Goal: Task Accomplishment & Management: Manage account settings

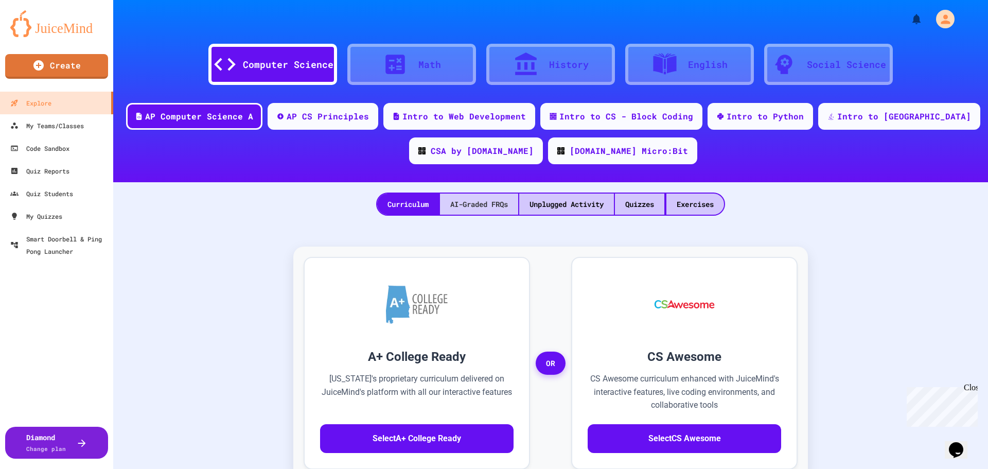
click at [481, 203] on div "AI-Graded FRQs" at bounding box center [479, 203] width 78 height 21
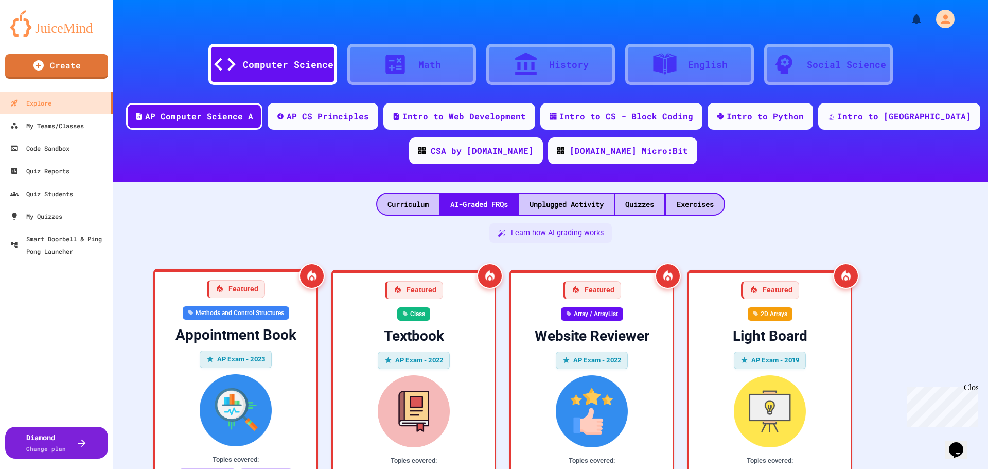
scroll to position [154, 0]
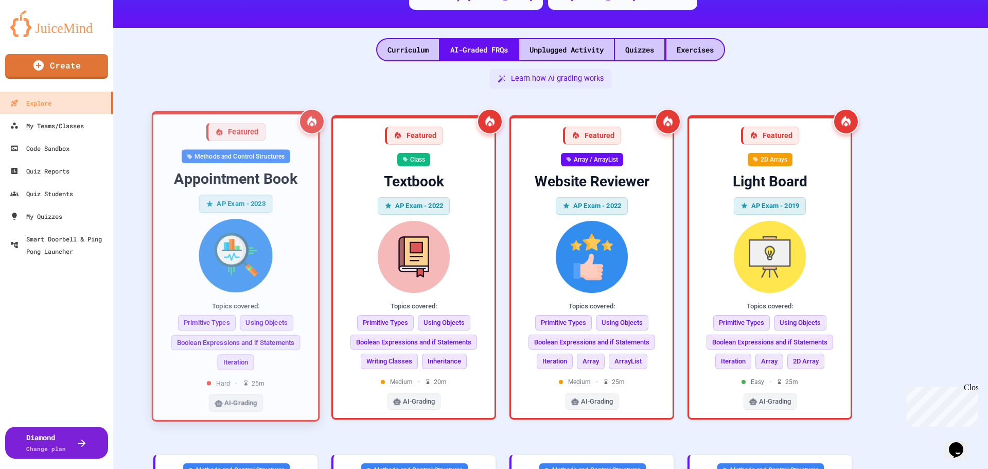
click at [293, 179] on div "Appointment Book" at bounding box center [236, 178] width 148 height 19
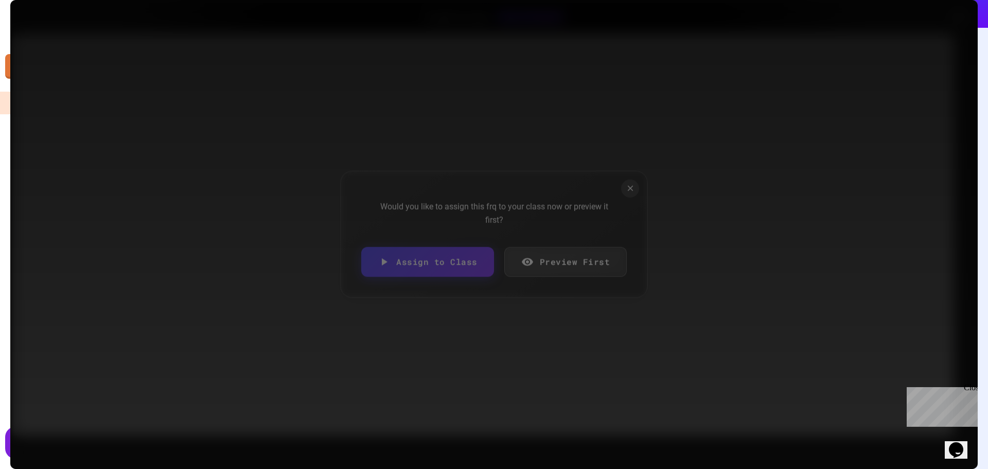
click at [569, 266] on link "Preview First" at bounding box center [565, 262] width 123 height 30
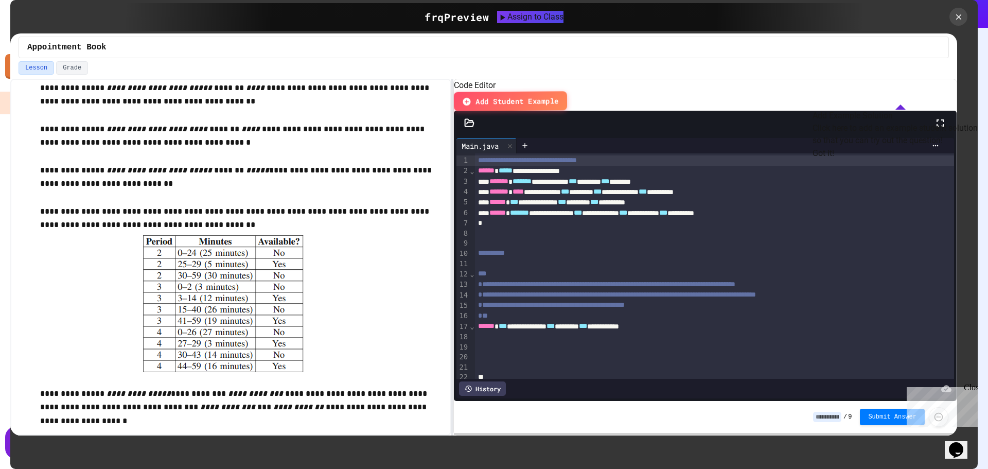
scroll to position [1525, 0]
click at [834, 160] on button "Got it!" at bounding box center [823, 153] width 22 height 12
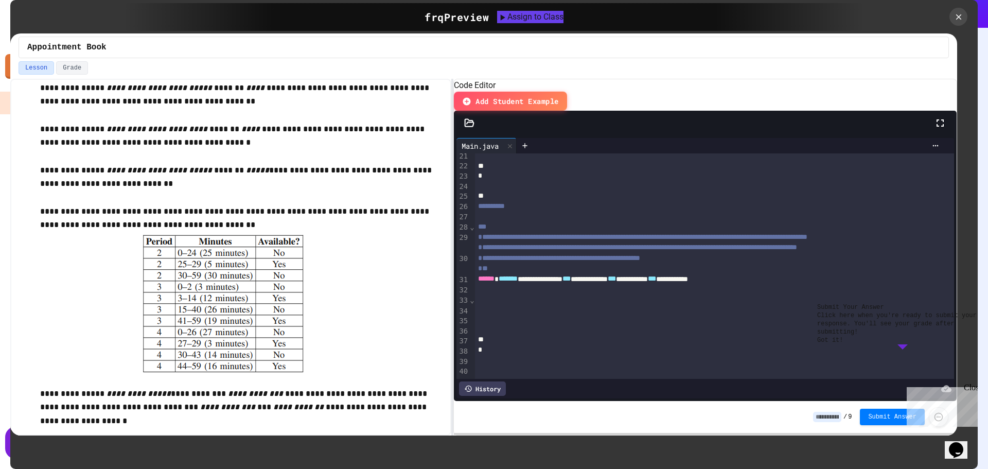
scroll to position [0, 0]
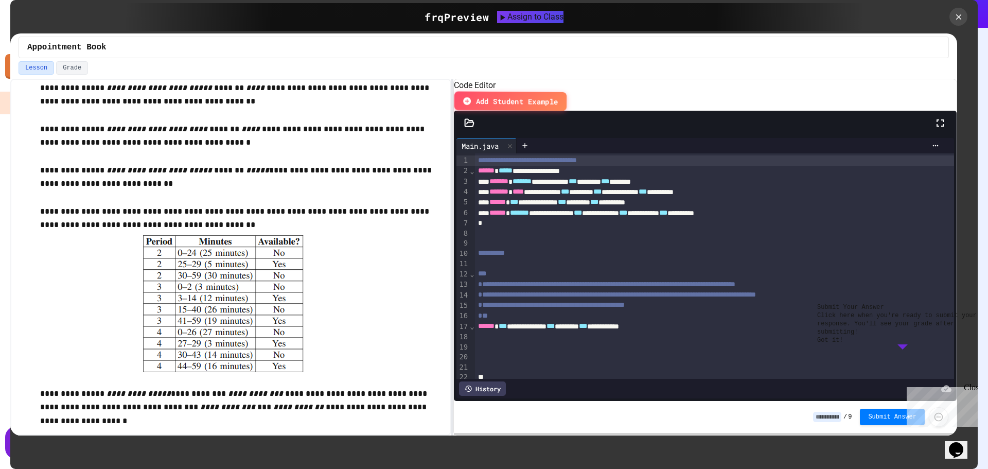
click at [558, 96] on span "Add Student Example" at bounding box center [517, 101] width 82 height 11
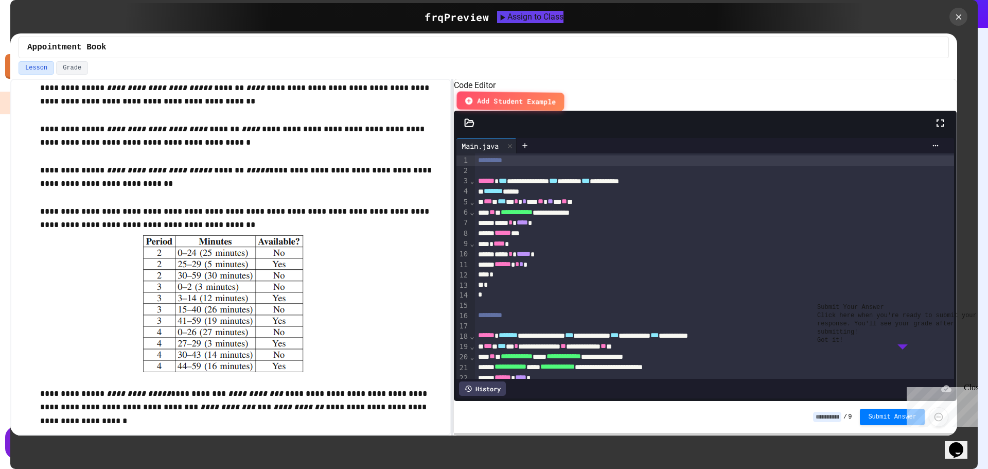
click at [557, 96] on span "Add Student Example" at bounding box center [516, 101] width 79 height 11
click at [558, 95] on span "Add Student Example" at bounding box center [516, 101] width 81 height 12
click at [843, 344] on button "Got it!" at bounding box center [830, 340] width 26 height 8
click at [561, 95] on span "Add Student Example" at bounding box center [517, 101] width 87 height 13
click at [888, 423] on button "Submit Answer" at bounding box center [892, 416] width 65 height 16
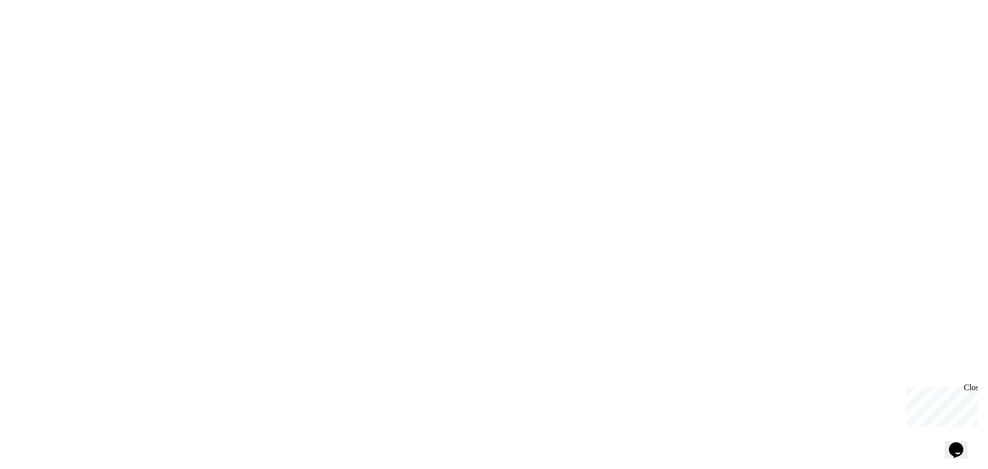
click at [382, 95] on div at bounding box center [494, 234] width 988 height 469
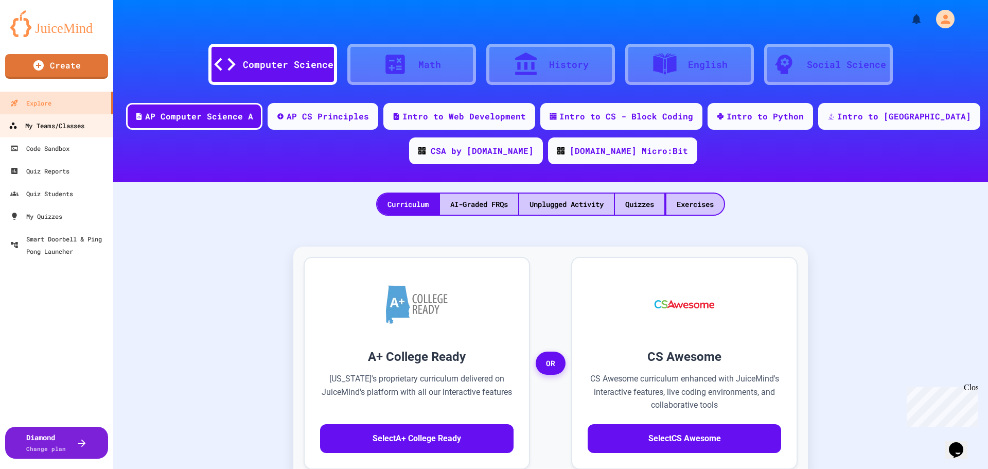
drag, startPoint x: 81, startPoint y: 129, endPoint x: 87, endPoint y: 133, distance: 7.7
click at [81, 129] on div "My Teams/Classes" at bounding box center [47, 125] width 76 height 13
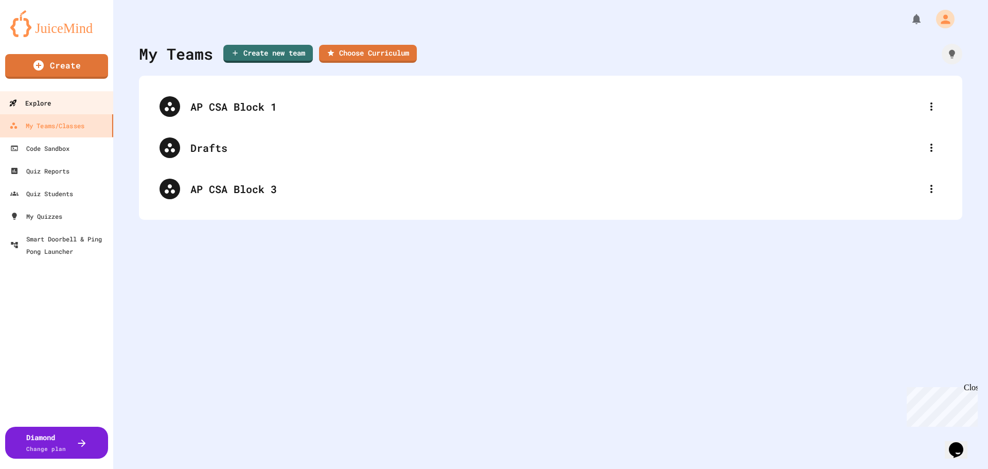
click at [54, 109] on link "Explore" at bounding box center [56, 102] width 117 height 23
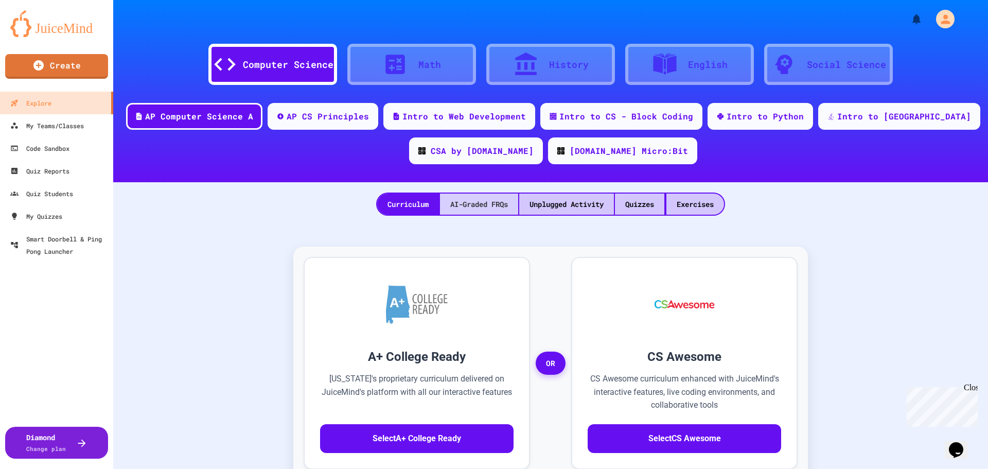
click at [476, 206] on div "AI-Graded FRQs" at bounding box center [479, 203] width 78 height 21
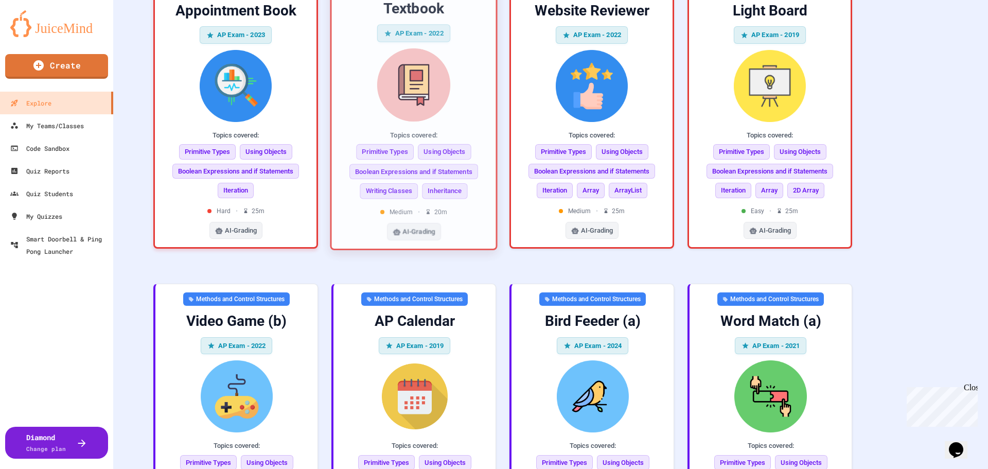
scroll to position [566, 0]
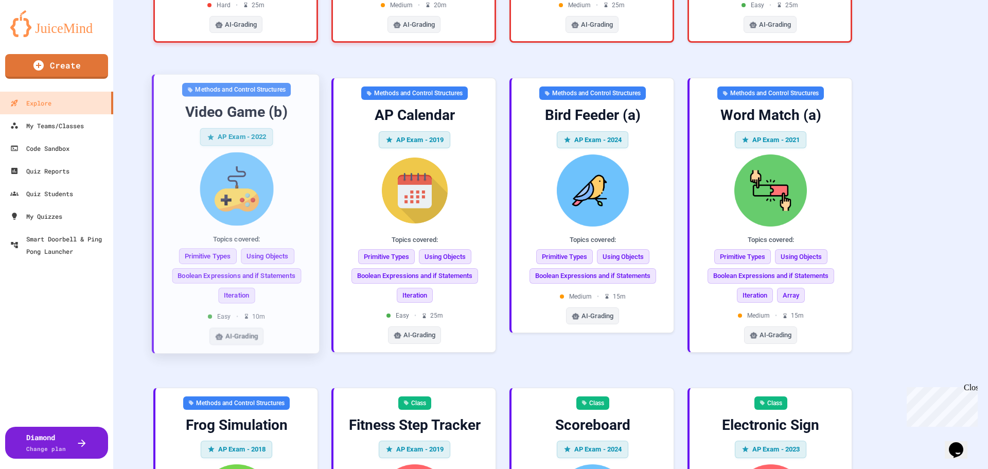
click at [293, 152] on img at bounding box center [236, 189] width 149 height 74
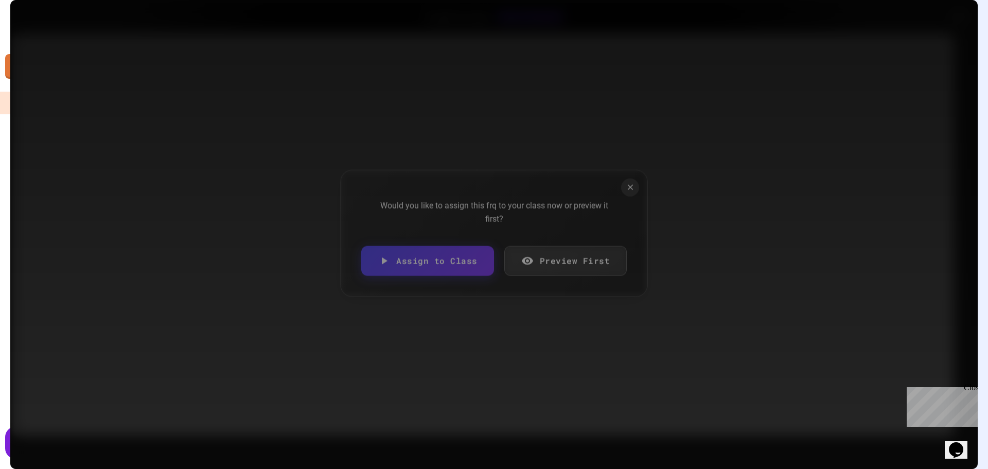
click at [576, 263] on link "Preview First" at bounding box center [565, 261] width 123 height 30
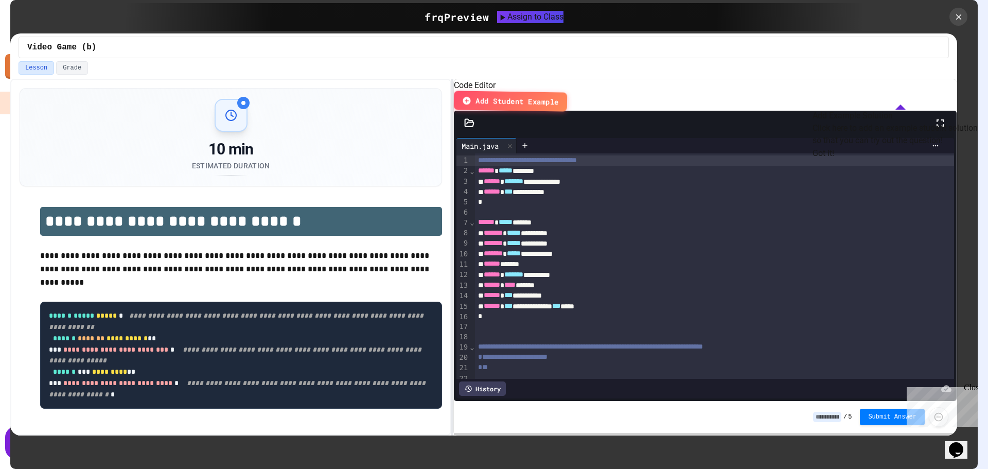
click at [834, 160] on button "Got it!" at bounding box center [823, 153] width 22 height 12
click at [529, 148] on icon at bounding box center [525, 145] width 8 height 8
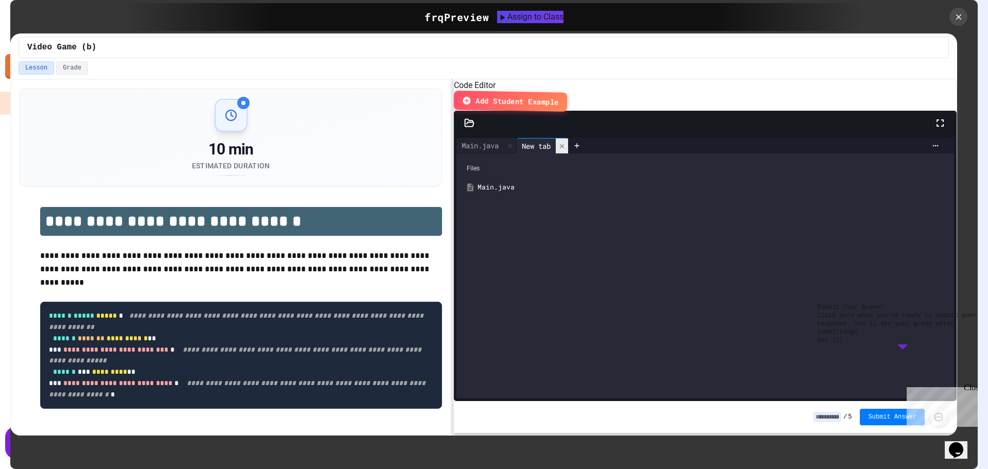
click at [565, 145] on icon at bounding box center [561, 146] width 7 height 7
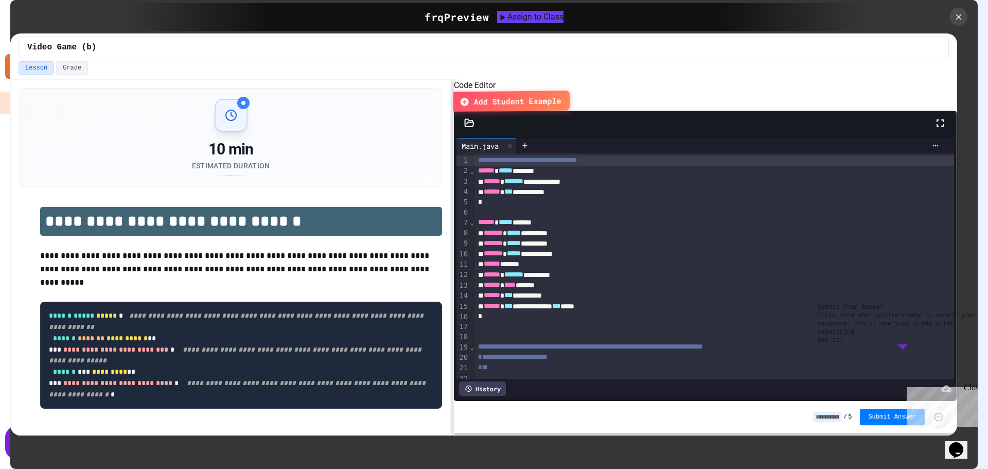
click at [561, 97] on span "Add Student Example" at bounding box center [517, 101] width 87 height 12
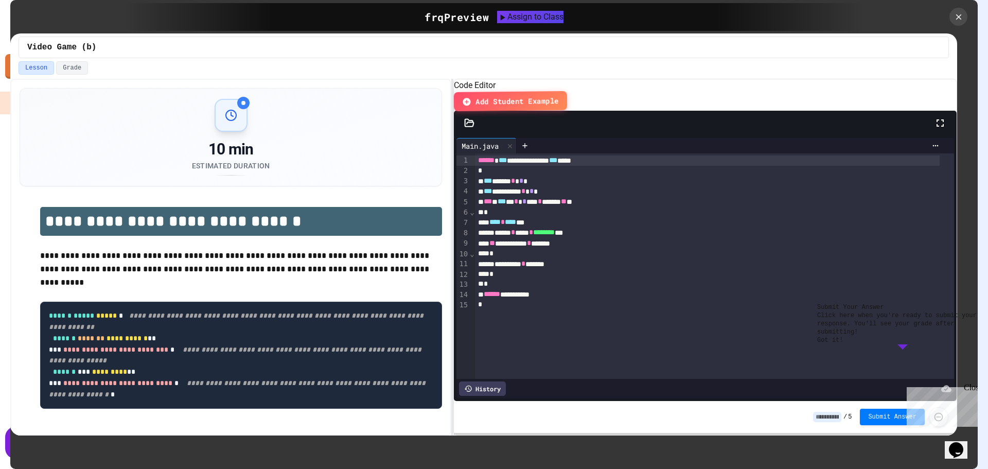
click at [843, 344] on button "Got it!" at bounding box center [830, 340] width 26 height 8
click at [972, 388] on div "Close" at bounding box center [970, 389] width 13 height 13
click at [887, 414] on span "Submit Answer" at bounding box center [892, 416] width 48 height 8
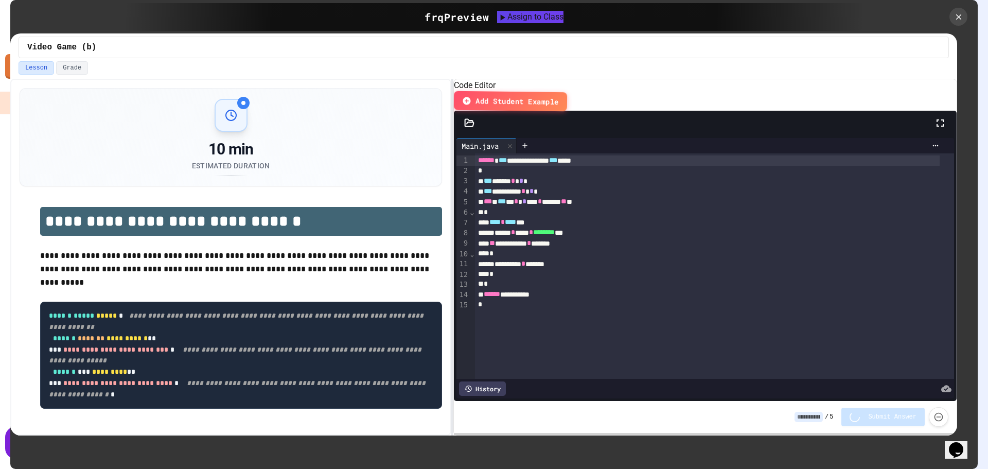
type input "*"
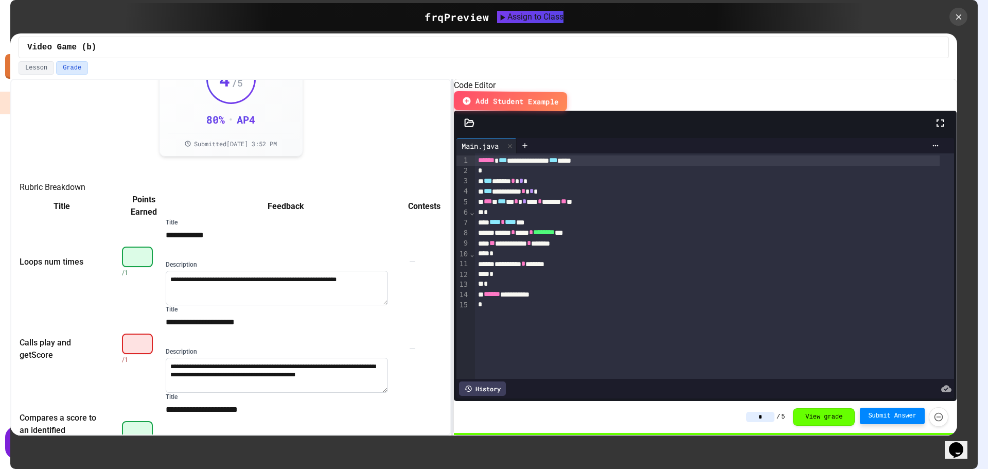
scroll to position [100, 0]
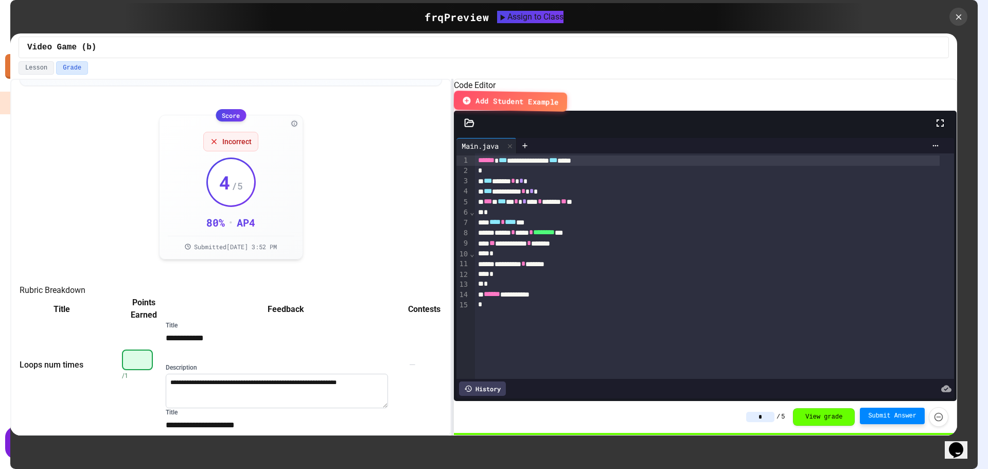
click at [766, 404] on div "* / 5 View grade Submit Answer" at bounding box center [705, 417] width 503 height 32
click at [952, 24] on div at bounding box center [920, 17] width 113 height 18
click at [955, 14] on icon at bounding box center [958, 16] width 7 height 7
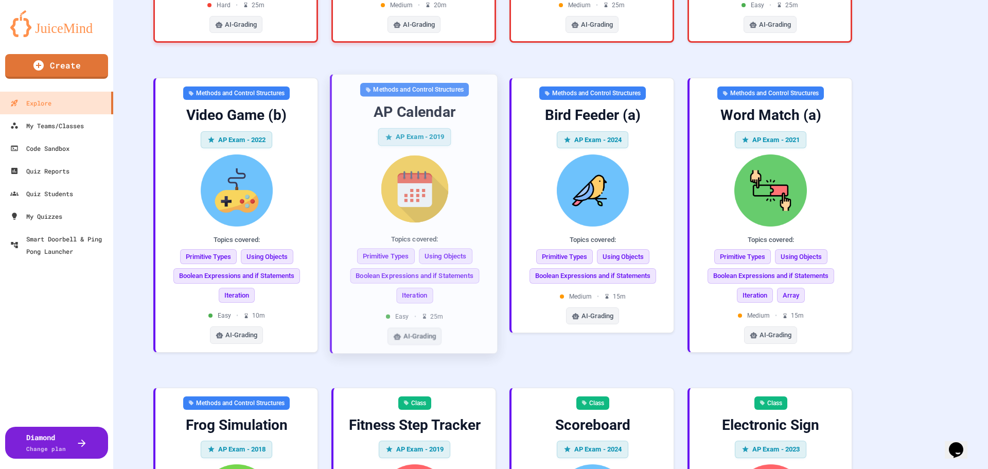
click at [470, 152] on img at bounding box center [414, 189] width 149 height 74
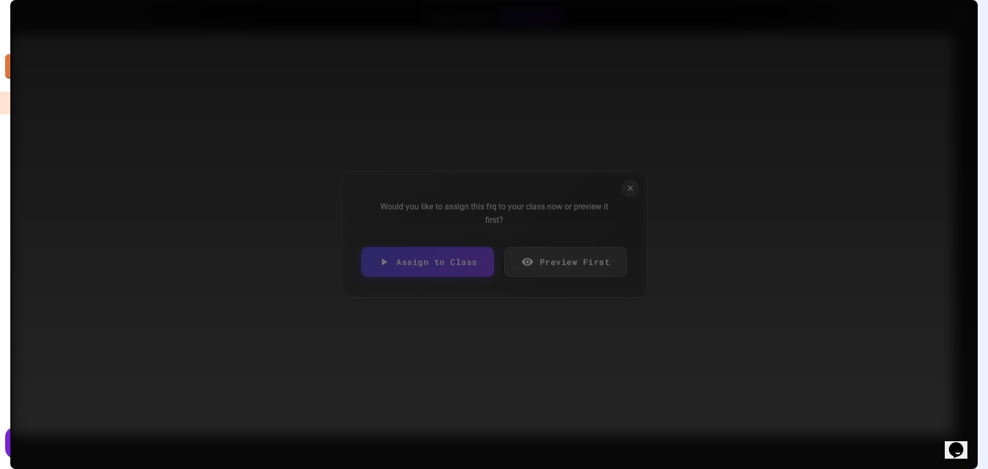
click at [550, 256] on link "Preview First" at bounding box center [565, 262] width 123 height 30
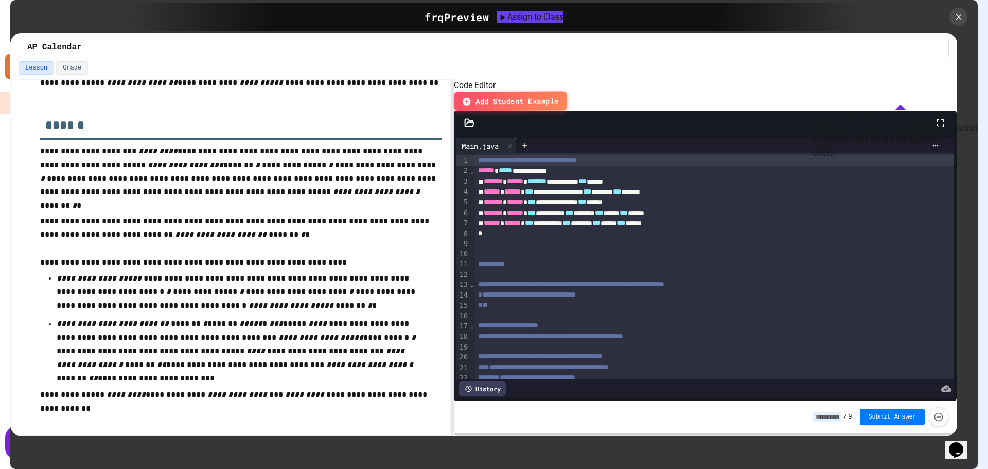
scroll to position [343, 0]
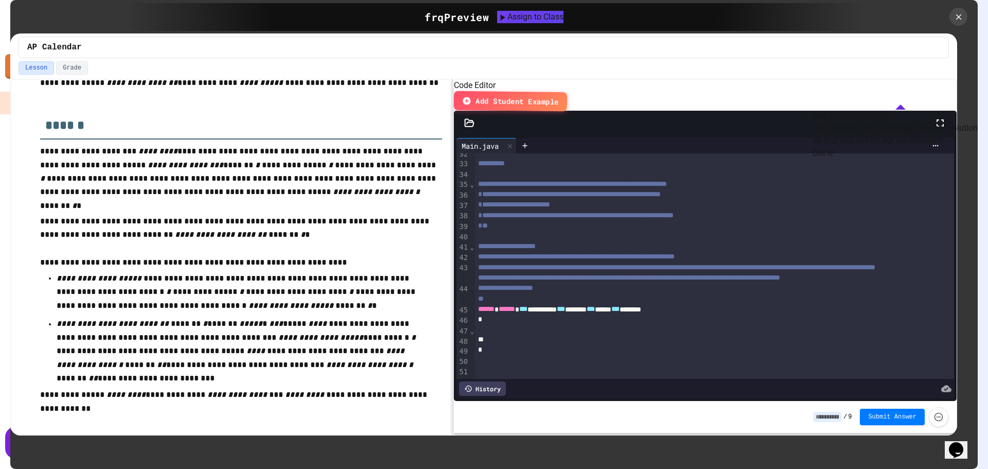
drag, startPoint x: 936, startPoint y: 175, endPoint x: 940, endPoint y: 189, distance: 14.4
click at [834, 160] on button "Got it!" at bounding box center [823, 153] width 22 height 12
click at [843, 344] on button "Got it!" at bounding box center [830, 340] width 26 height 8
click at [957, 19] on icon at bounding box center [958, 17] width 6 height 6
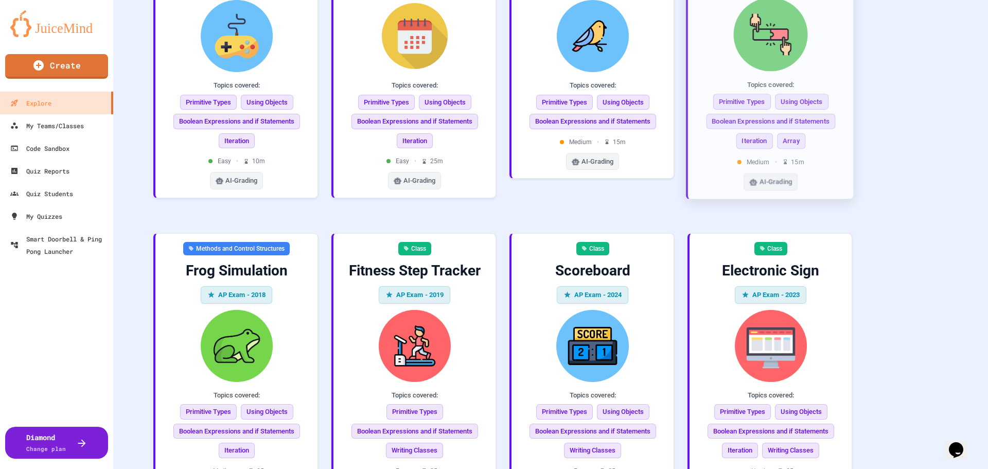
scroll to position [617, 0]
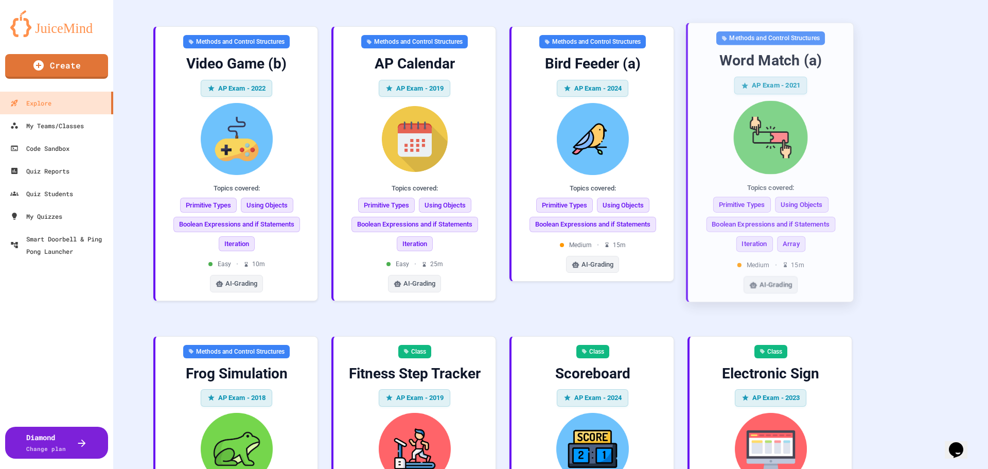
click at [810, 101] on img at bounding box center [770, 138] width 149 height 74
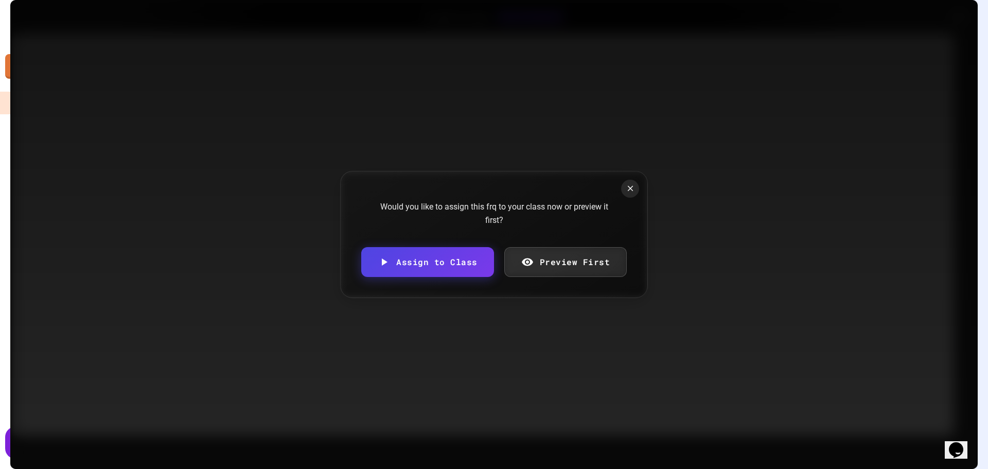
click at [588, 261] on link "Preview First" at bounding box center [565, 262] width 123 height 30
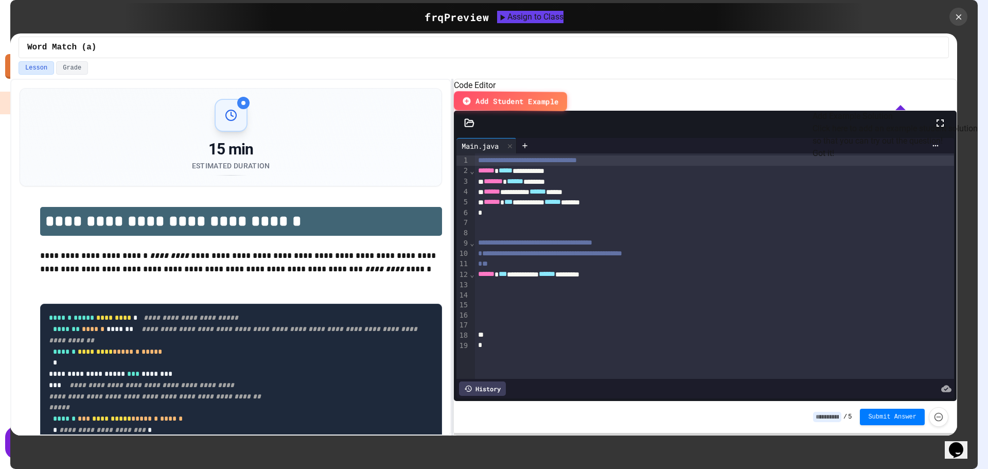
click at [834, 160] on button "Got it!" at bounding box center [823, 153] width 22 height 12
click at [355, 278] on p at bounding box center [241, 284] width 402 height 13
click at [843, 344] on button "Got it!" at bounding box center [830, 340] width 26 height 8
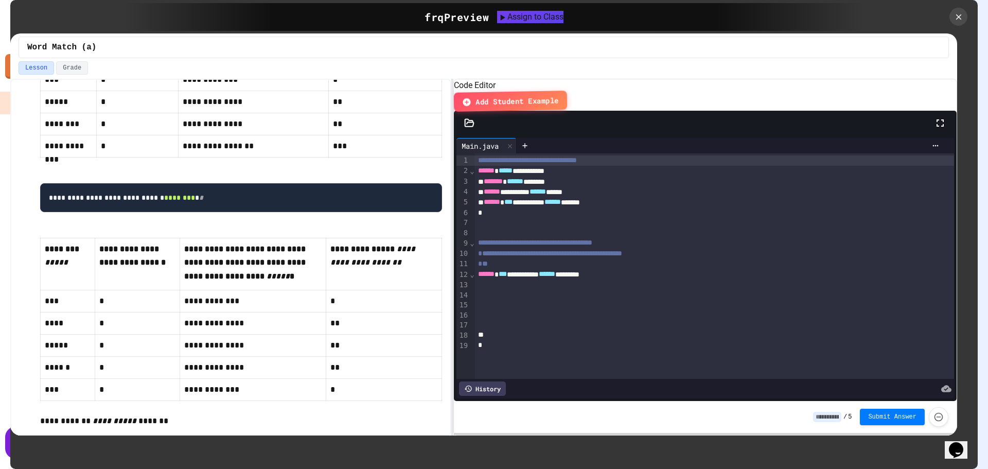
scroll to position [916, 0]
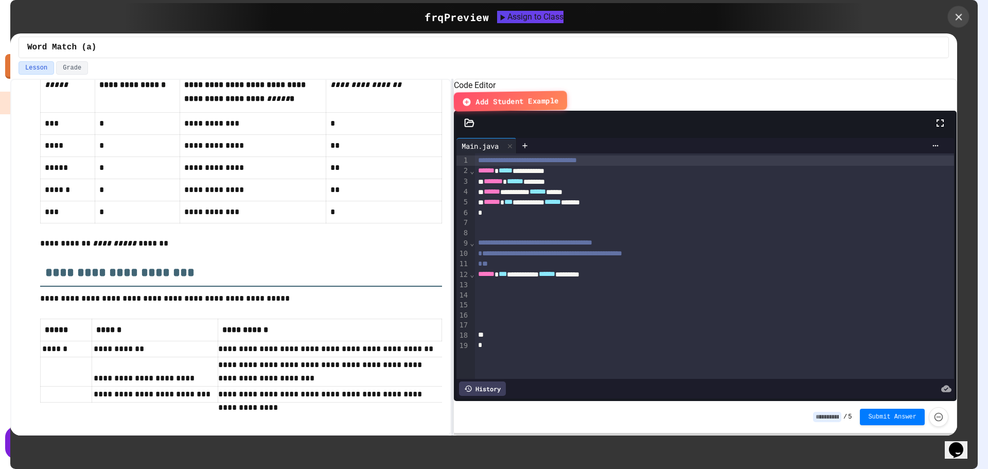
click at [952, 13] on div at bounding box center [959, 17] width 22 height 22
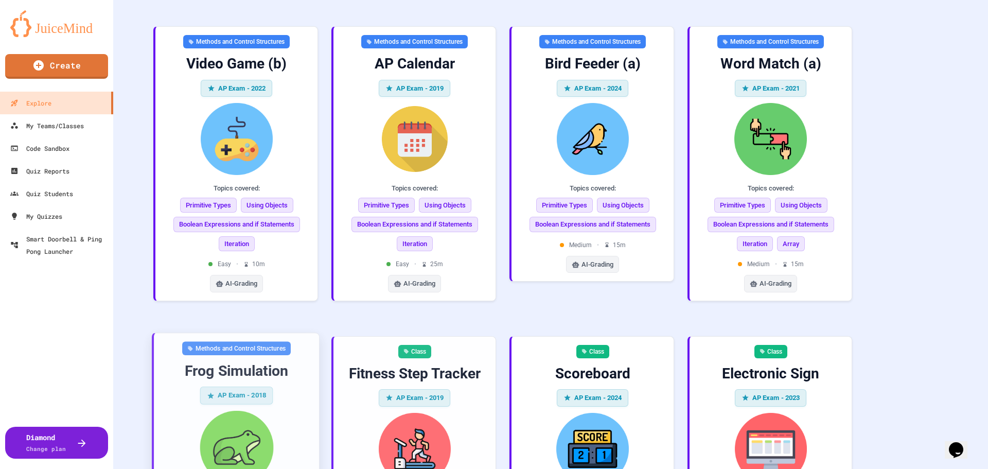
scroll to position [772, 0]
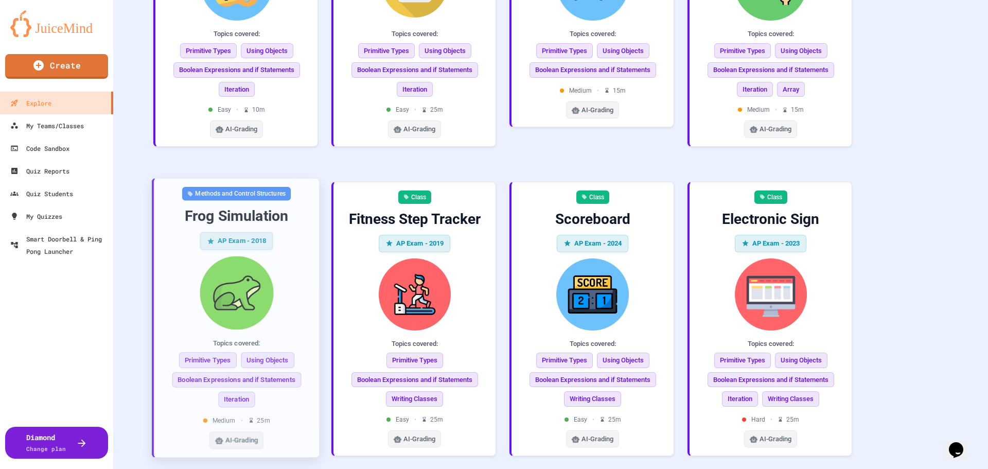
click at [289, 256] on img at bounding box center [236, 293] width 149 height 74
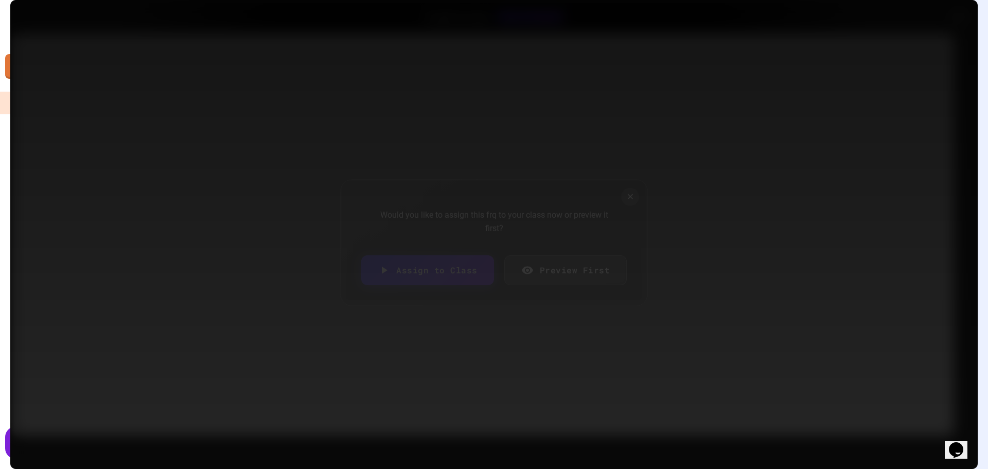
click at [597, 255] on link "Preview First" at bounding box center [565, 270] width 123 height 30
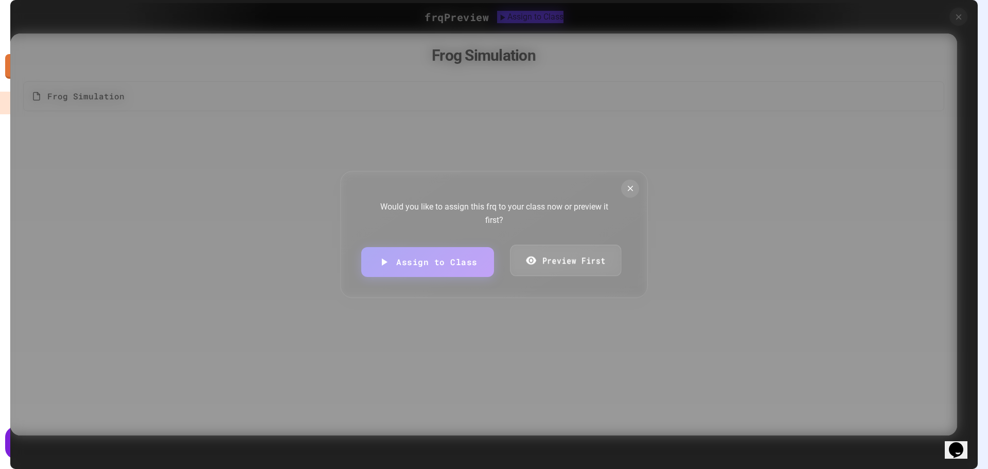
click at [582, 267] on link "Preview First" at bounding box center [565, 260] width 111 height 31
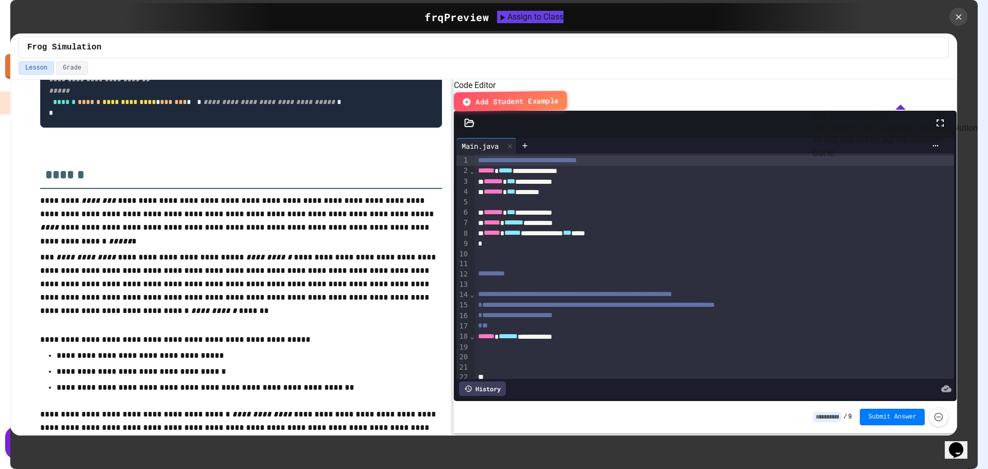
scroll to position [154, 0]
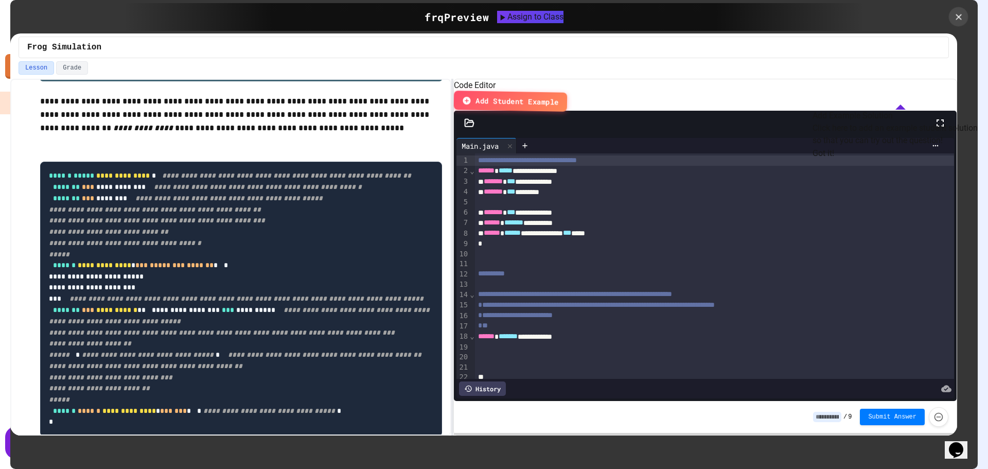
click at [967, 17] on div at bounding box center [959, 17] width 20 height 20
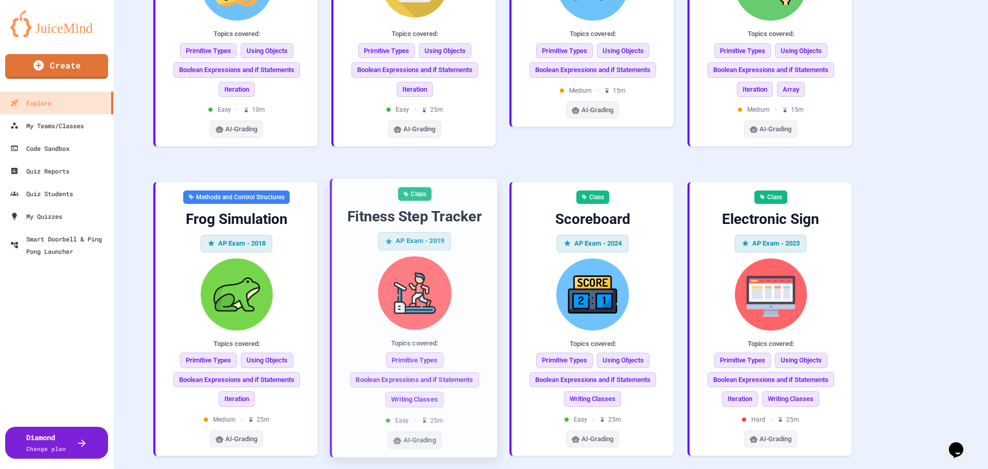
scroll to position [515, 0]
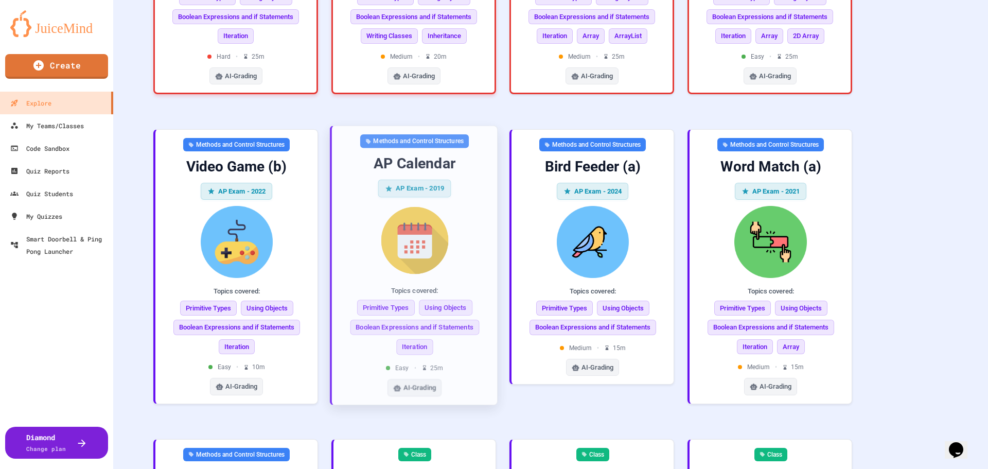
click at [472, 207] on img at bounding box center [414, 241] width 149 height 74
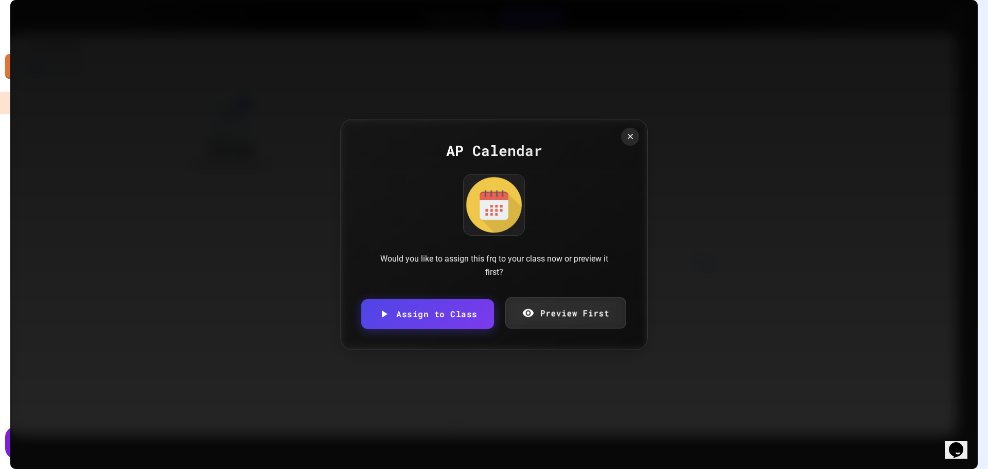
click at [556, 314] on link "Preview First" at bounding box center [565, 312] width 120 height 31
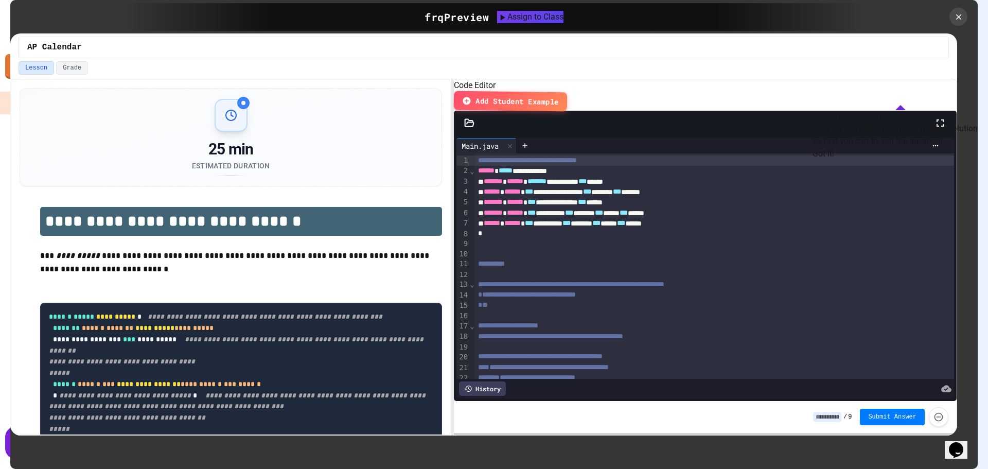
scroll to position [154, 0]
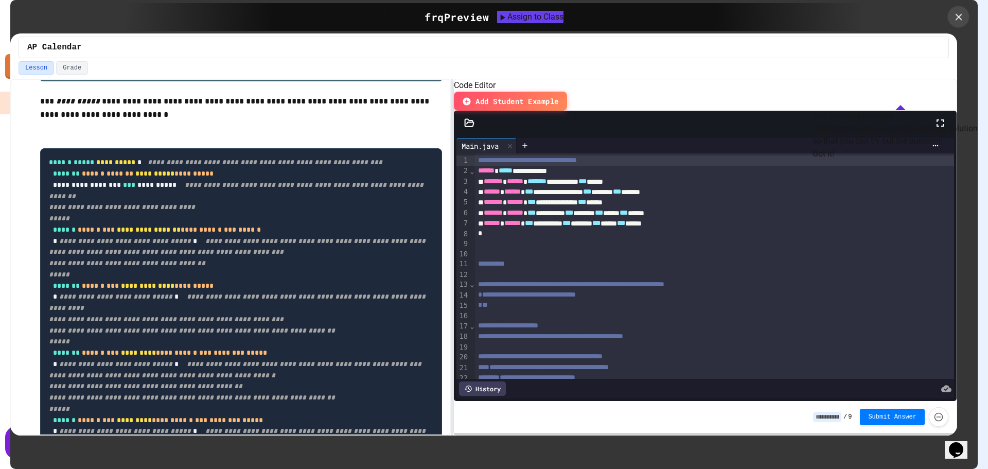
click at [954, 14] on icon at bounding box center [958, 16] width 11 height 11
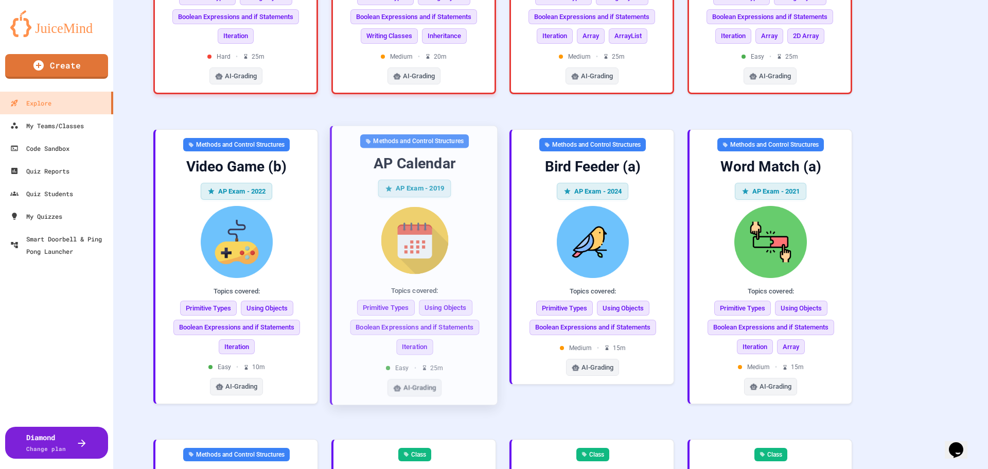
click at [465, 144] on div "Methods and Control Structures AP Calendar AP Exam - 2019 Topics covered: Primi…" at bounding box center [414, 265] width 149 height 262
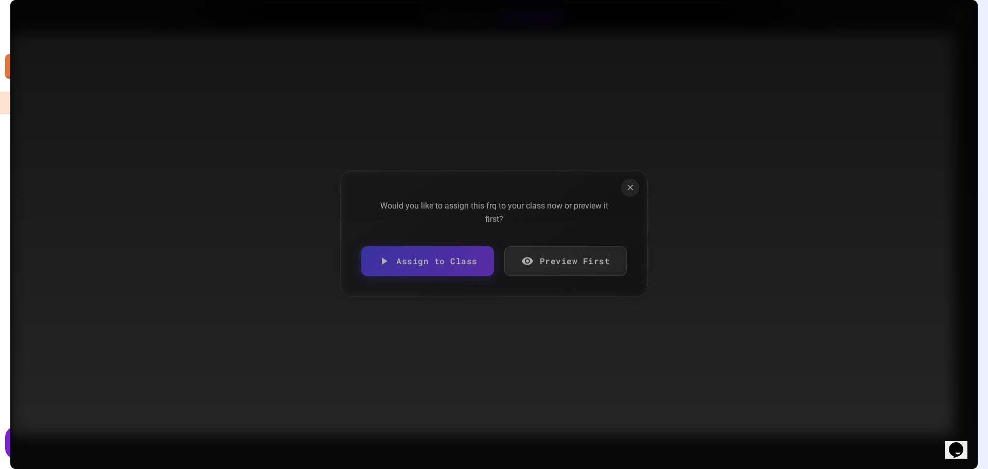
click at [444, 279] on div "Would you like to assign this frq to your class now or preview it first? Assign…" at bounding box center [494, 233] width 308 height 127
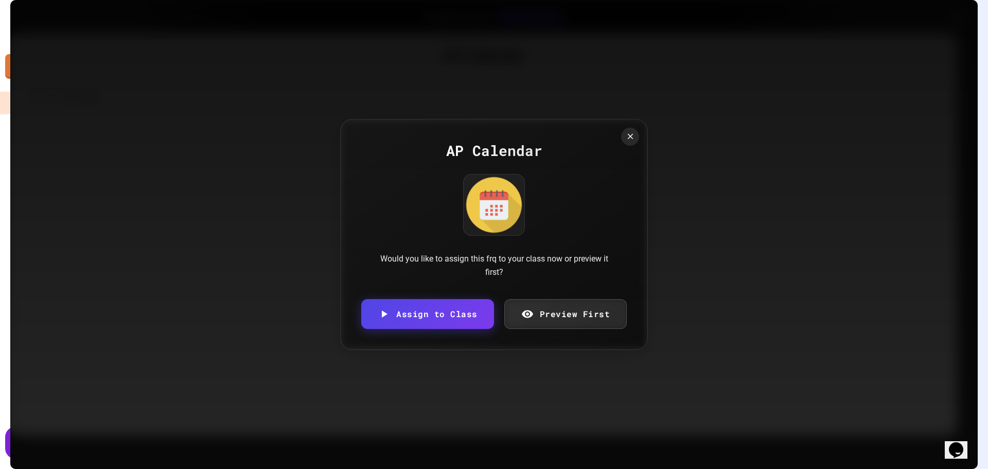
click at [439, 265] on div "Would you like to assign this frq to your class now or preview it first?" at bounding box center [493, 265] width 247 height 26
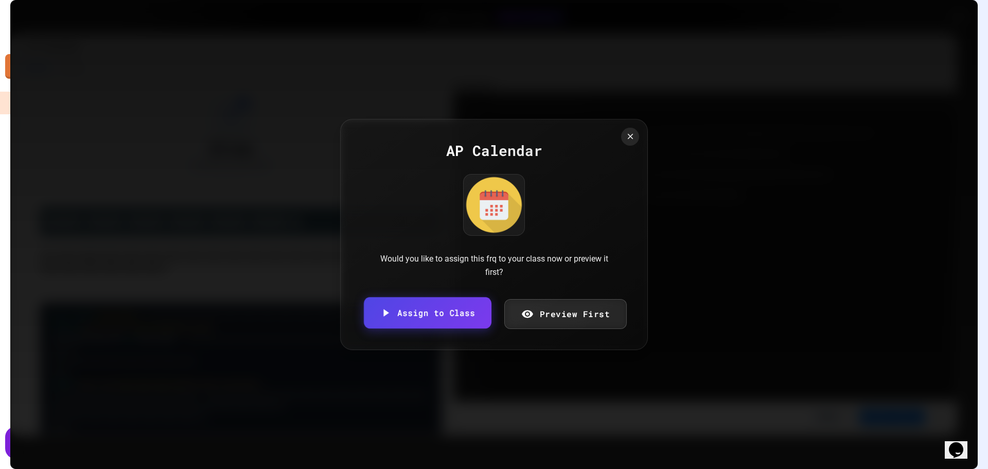
click at [428, 314] on link "Assign to Class" at bounding box center [428, 312] width 128 height 31
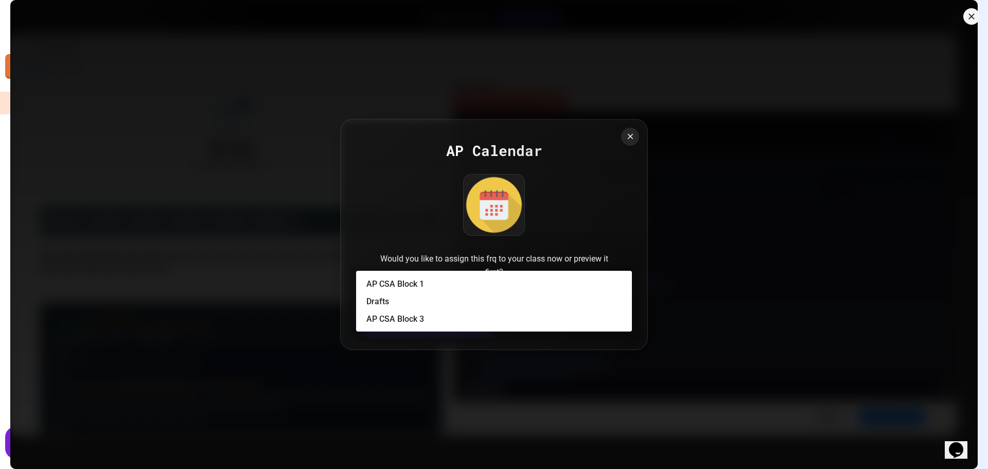
click at [445, 253] on body "We are updating our servers at 9:30PM EST [DATE]. [PERSON_NAME] should continue…" at bounding box center [494, 234] width 988 height 469
click at [442, 284] on li "AP CSA Block 1" at bounding box center [498, 284] width 265 height 16
type input "**********"
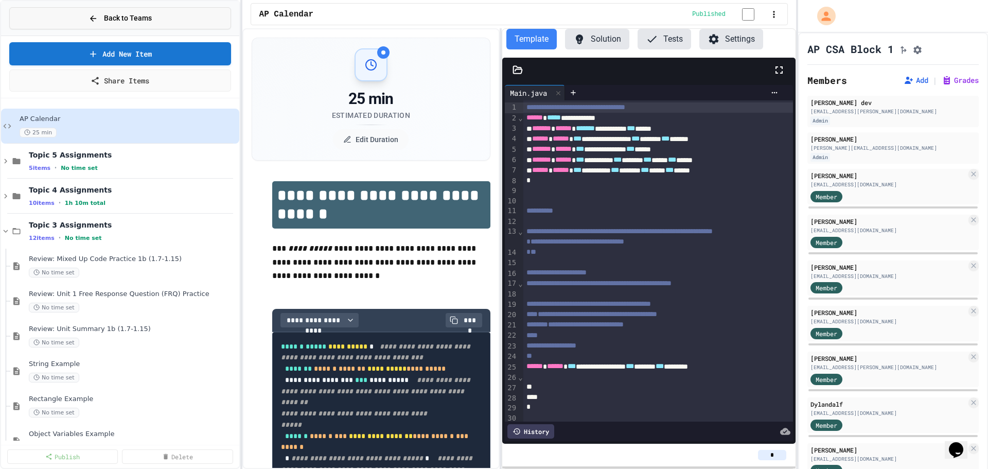
click at [184, 23] on button "Back to Teams" at bounding box center [120, 18] width 222 height 22
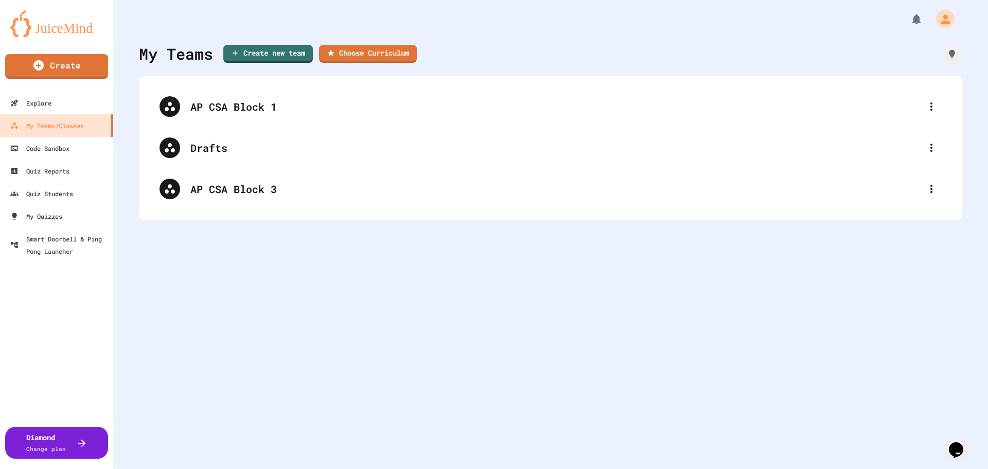
click at [57, 24] on img at bounding box center [56, 23] width 93 height 27
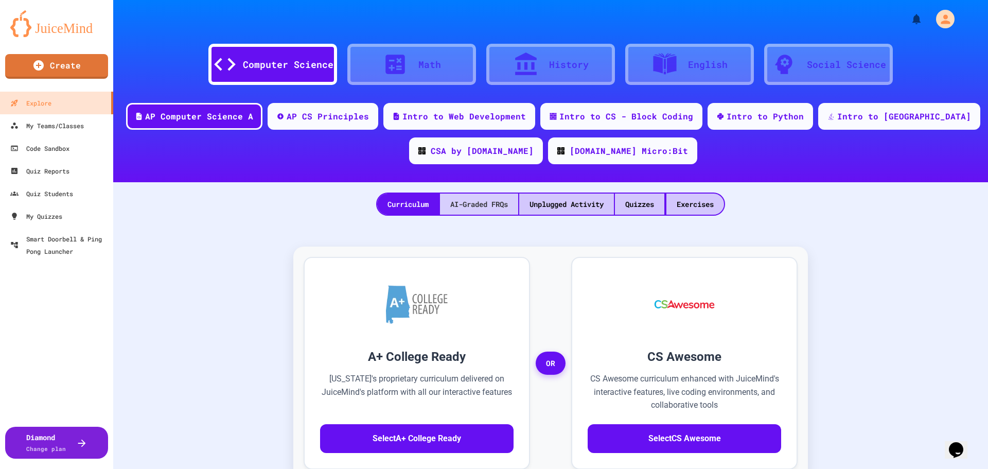
click at [486, 205] on div "AI-Graded FRQs" at bounding box center [479, 203] width 78 height 21
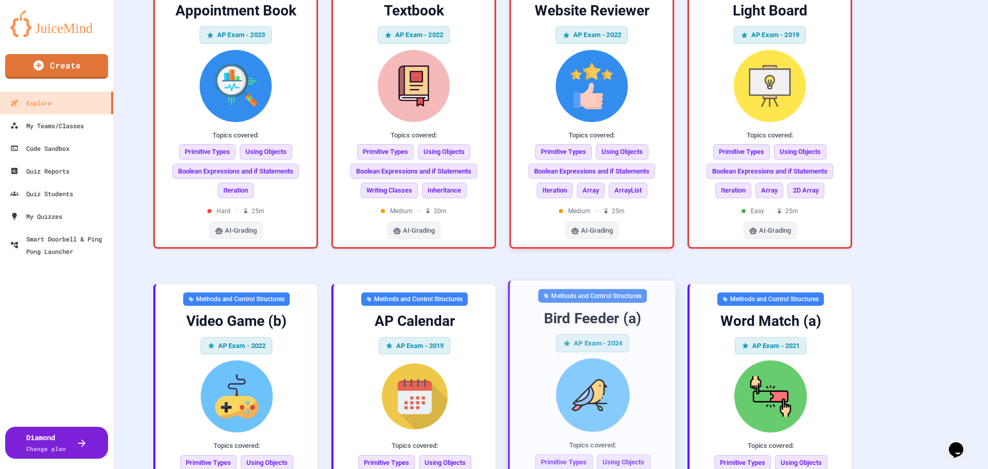
scroll to position [566, 0]
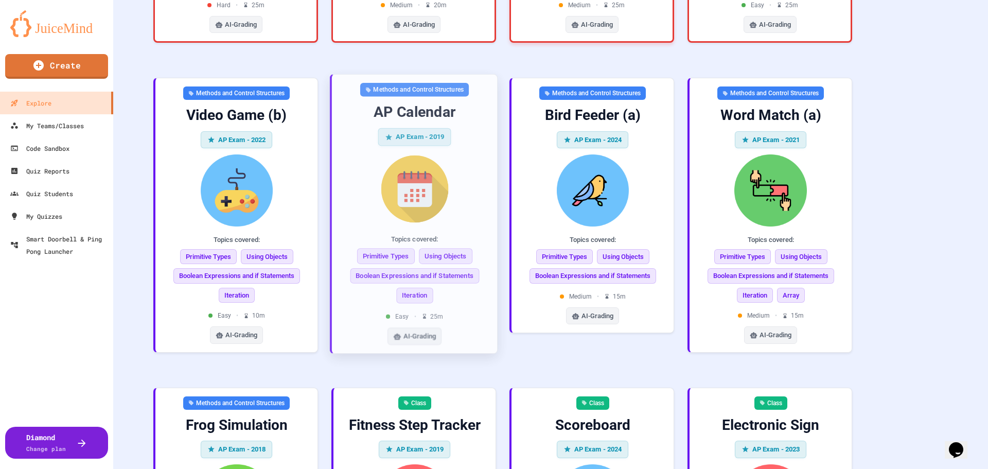
click at [473, 152] on img at bounding box center [414, 189] width 149 height 74
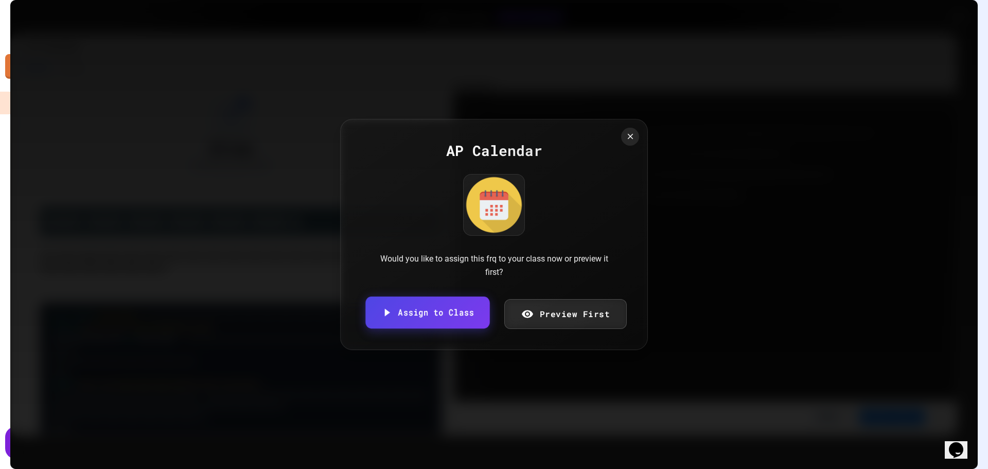
click at [447, 310] on link "Assign to Class" at bounding box center [427, 312] width 124 height 32
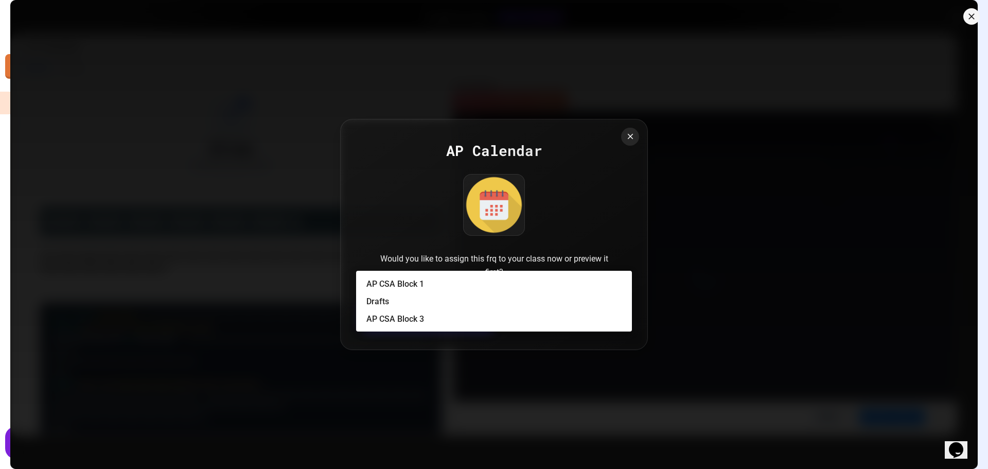
click at [492, 260] on body "We are updating our servers at 9:30PM EST [DATE]. [PERSON_NAME] should continue…" at bounding box center [494, 234] width 988 height 469
click at [460, 318] on li "AP CSA Block 3" at bounding box center [498, 319] width 265 height 16
type input "**********"
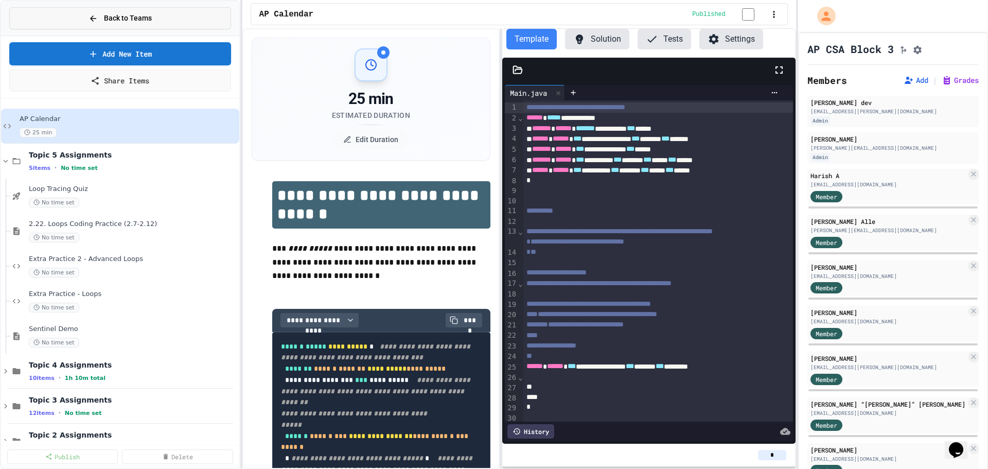
click at [111, 24] on button "Back to Teams" at bounding box center [120, 18] width 222 height 22
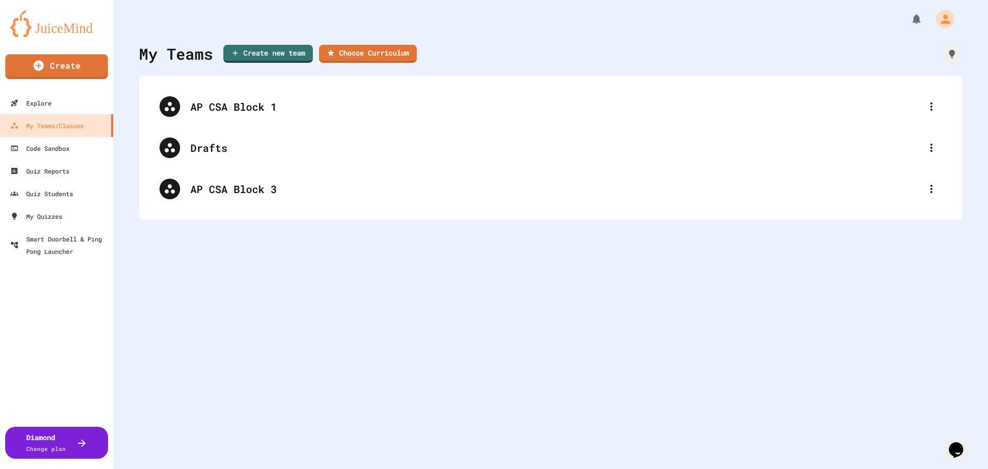
click at [74, 27] on img at bounding box center [56, 23] width 93 height 27
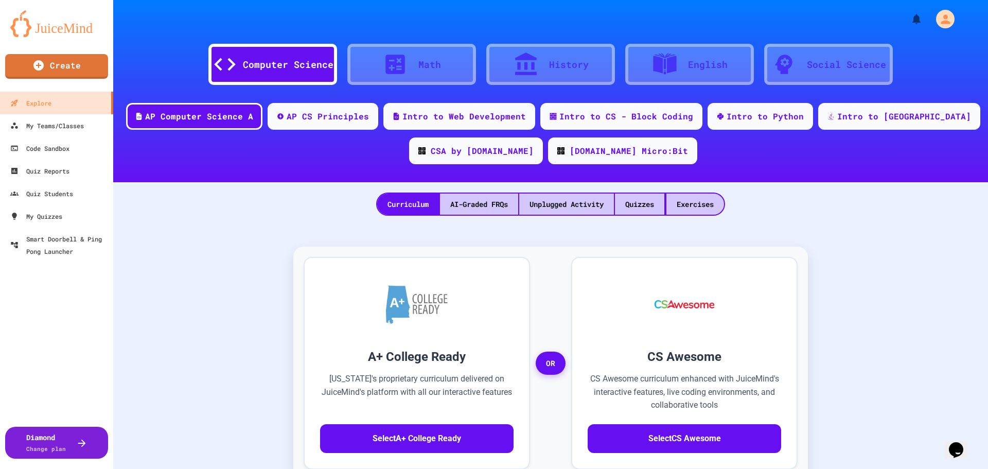
scroll to position [103, 0]
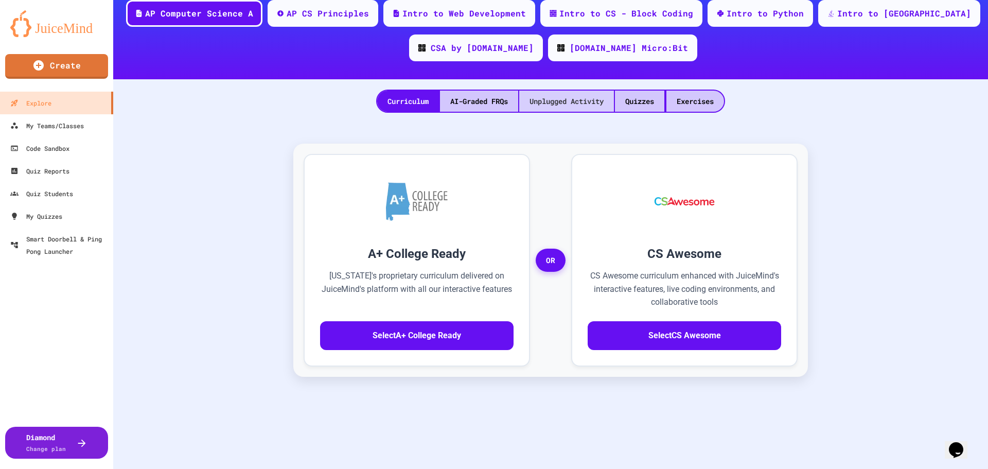
click at [537, 96] on div "Unplugged Activity" at bounding box center [566, 101] width 95 height 21
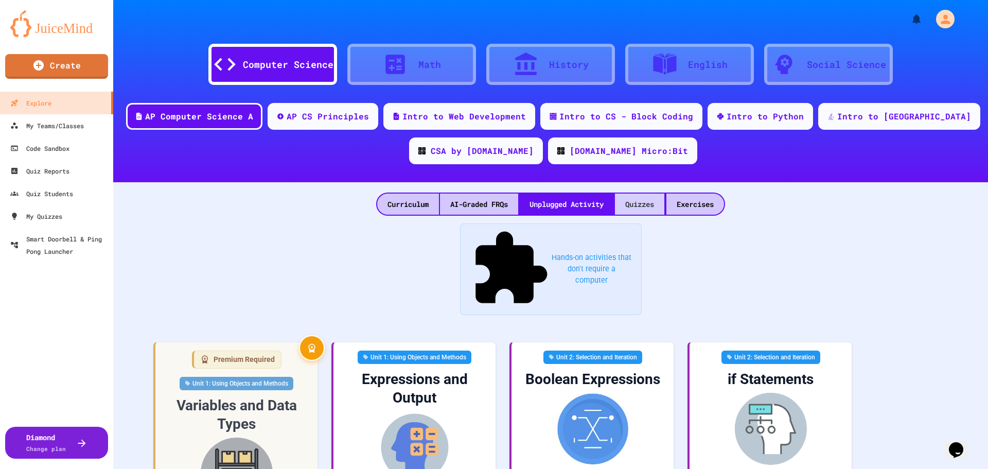
click at [634, 203] on div "Quizzes" at bounding box center [639, 203] width 49 height 21
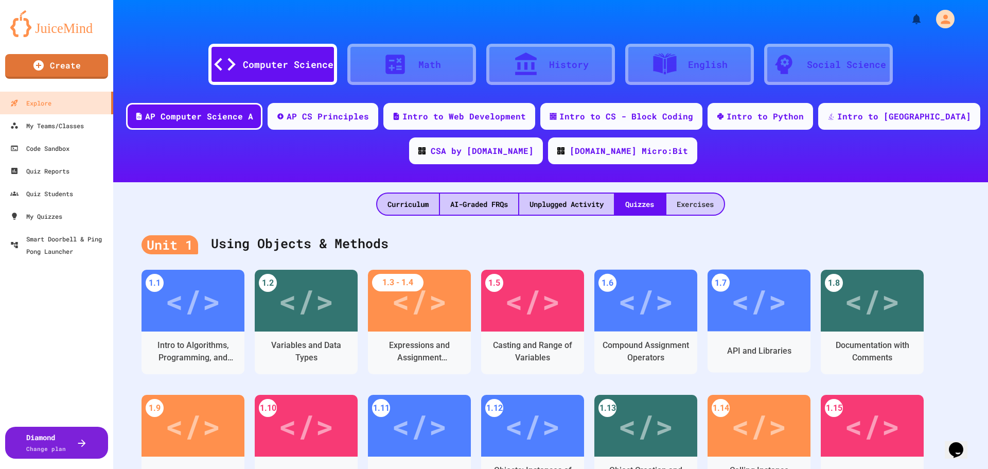
click at [701, 207] on div "Exercises" at bounding box center [695, 203] width 58 height 21
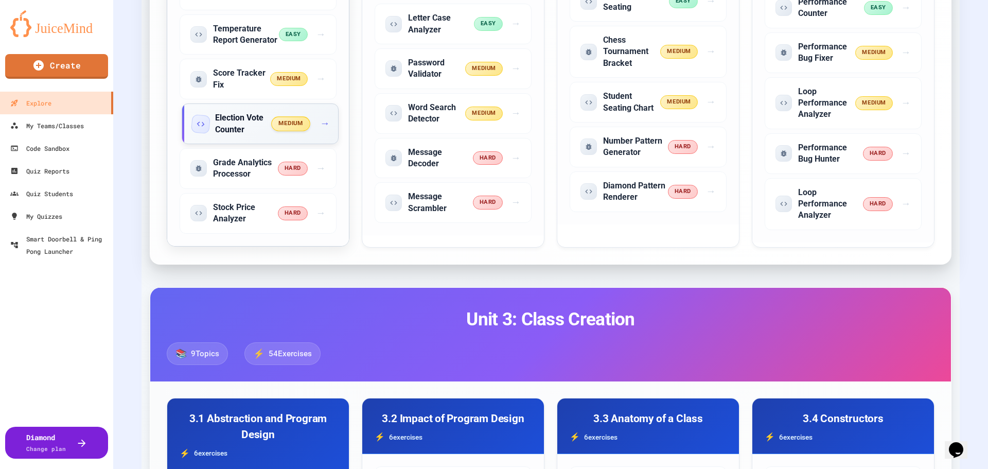
scroll to position [2881, 0]
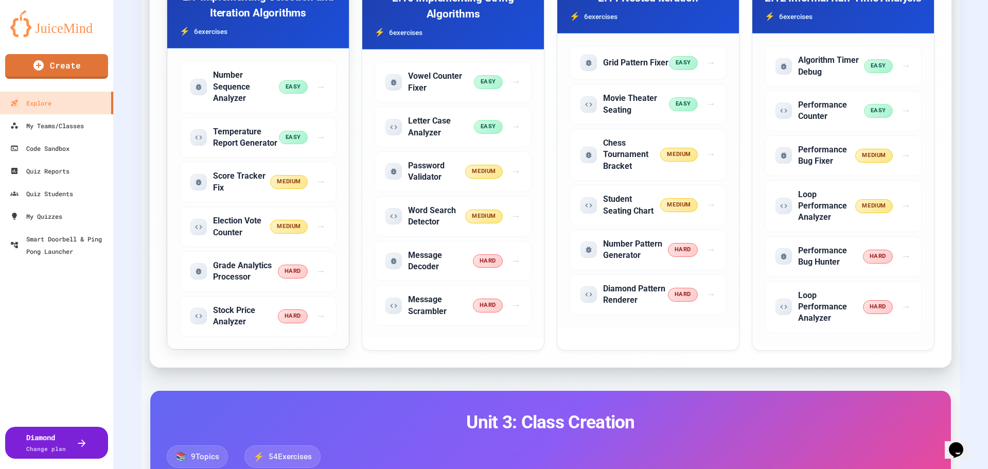
click at [215, 21] on h3 "2.9 Implementing Selection and Iteration Algorithms" at bounding box center [258, 5] width 157 height 32
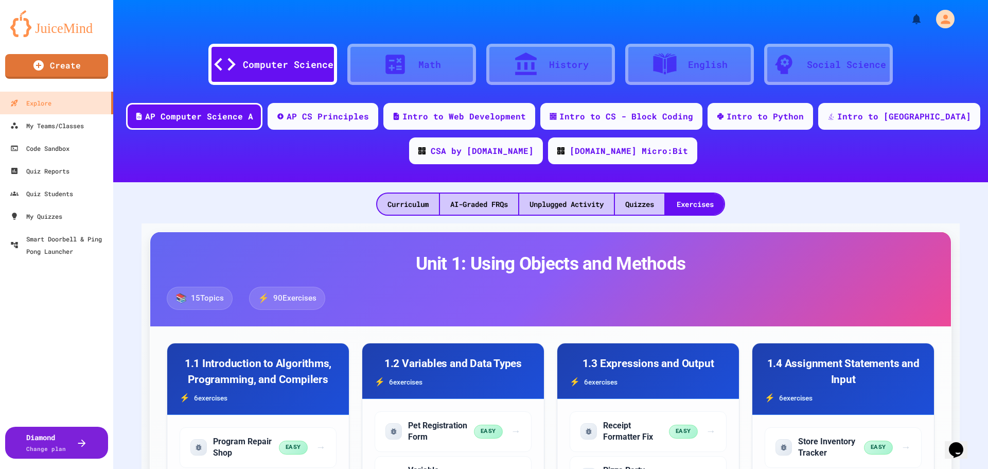
scroll to position [2881, 0]
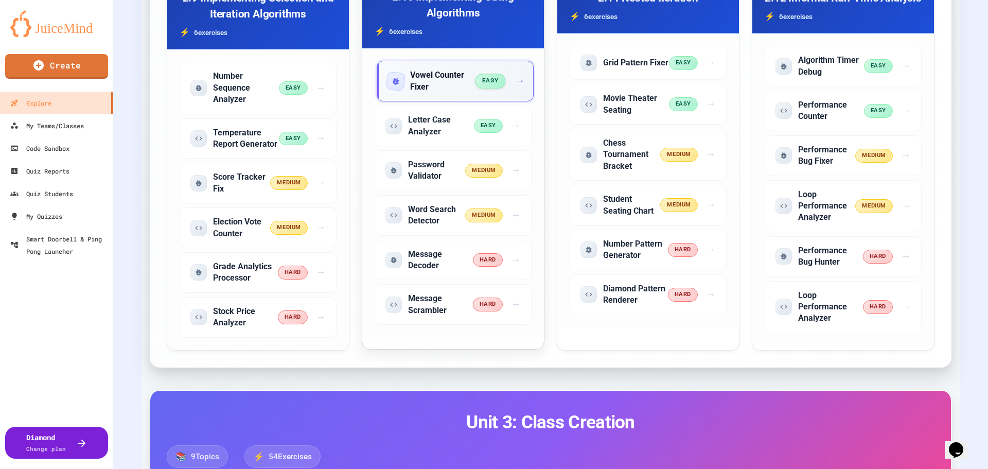
click at [439, 93] on h5 "Vowel Counter Fixer" at bounding box center [443, 80] width 66 height 23
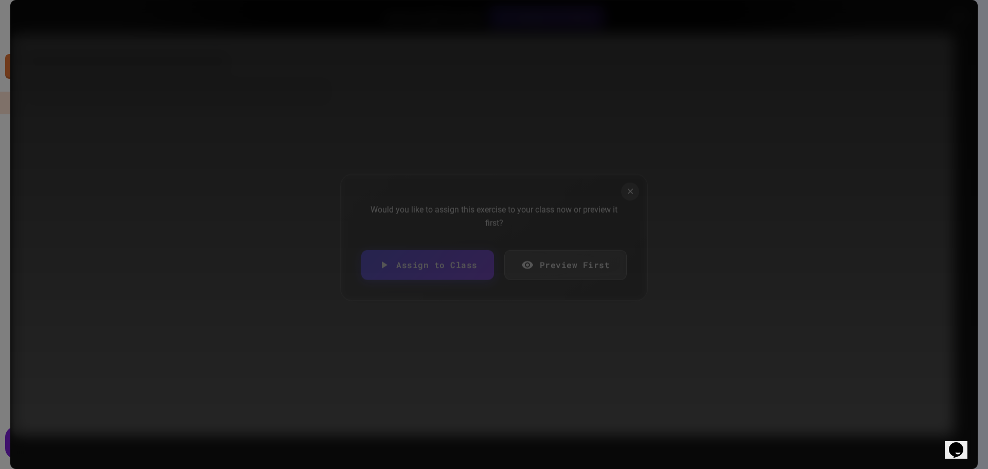
click at [629, 190] on icon at bounding box center [630, 191] width 9 height 9
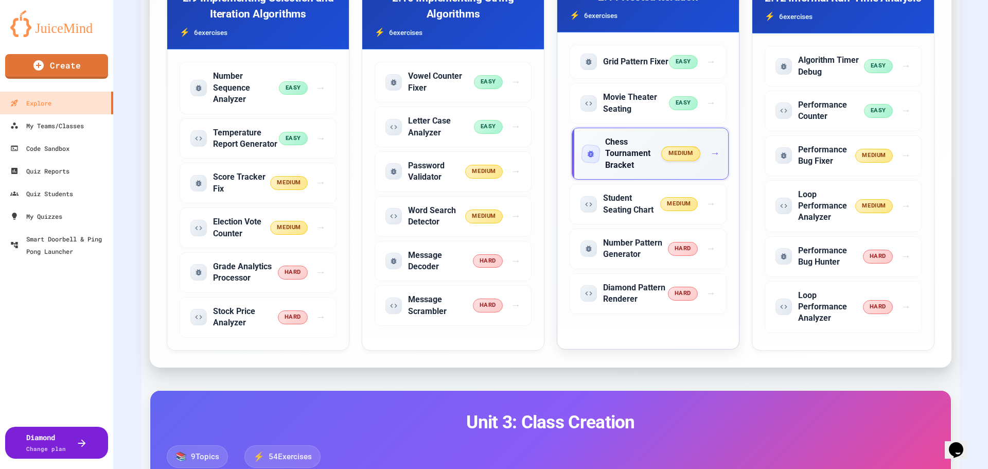
click at [623, 171] on h5 "Chess Tournament Bracket" at bounding box center [633, 153] width 57 height 34
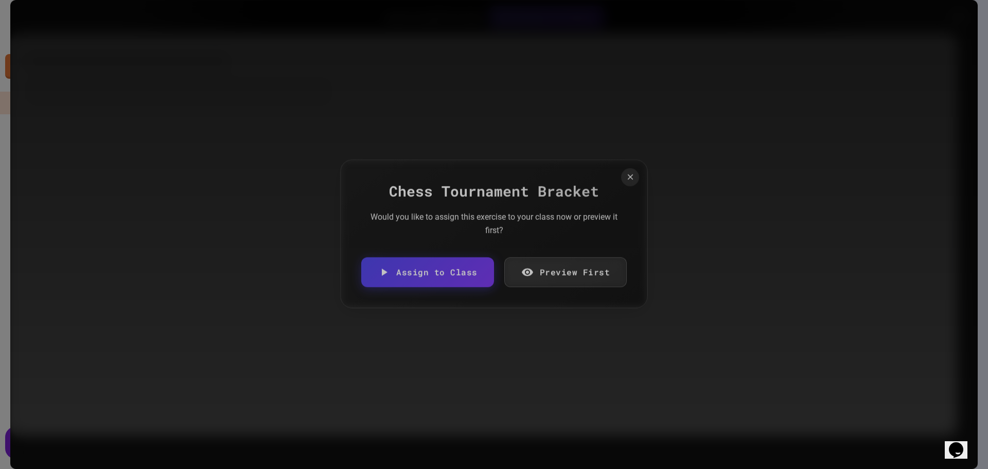
click at [629, 175] on icon at bounding box center [630, 177] width 6 height 6
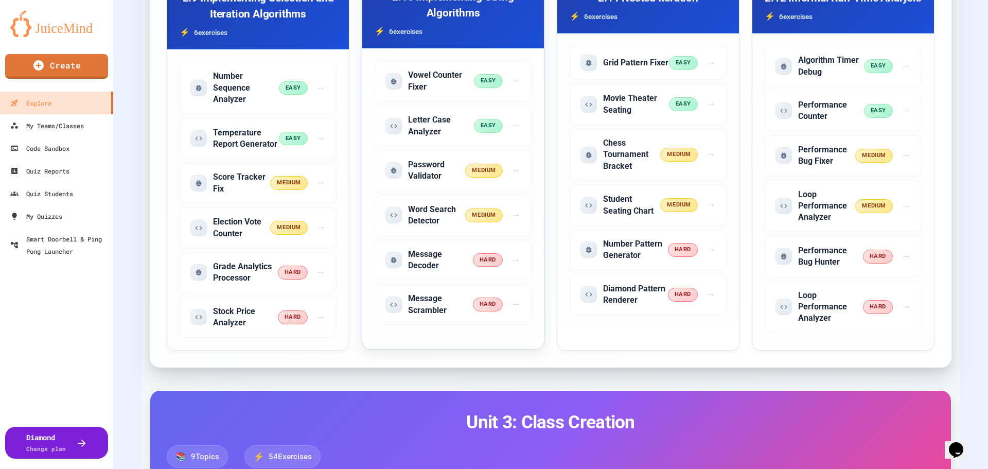
click at [408, 21] on h3 "2.10 Implementing String Algorithms" at bounding box center [453, 5] width 157 height 32
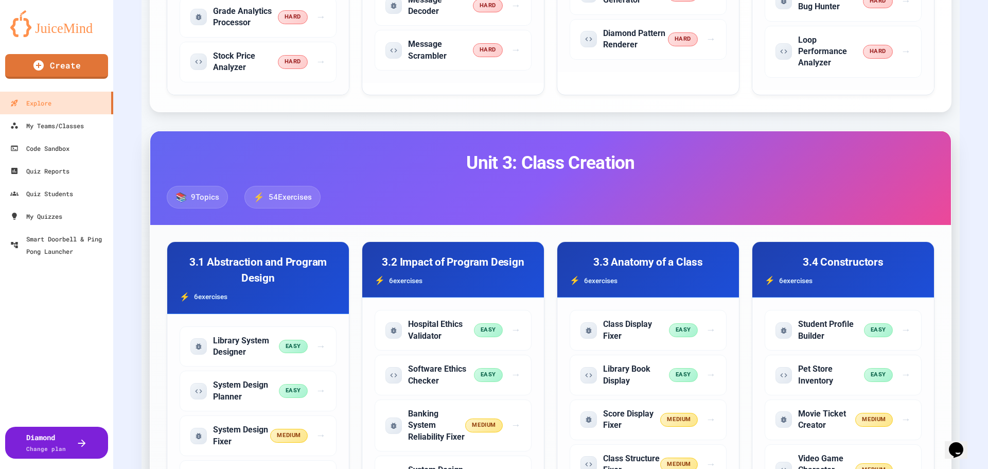
scroll to position [2830, 0]
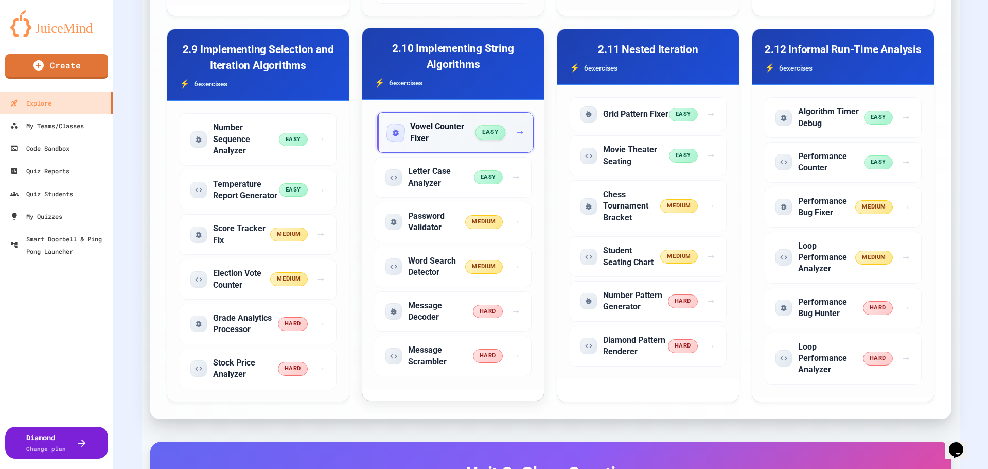
click at [431, 144] on h5 "Vowel Counter Fixer" at bounding box center [443, 132] width 66 height 23
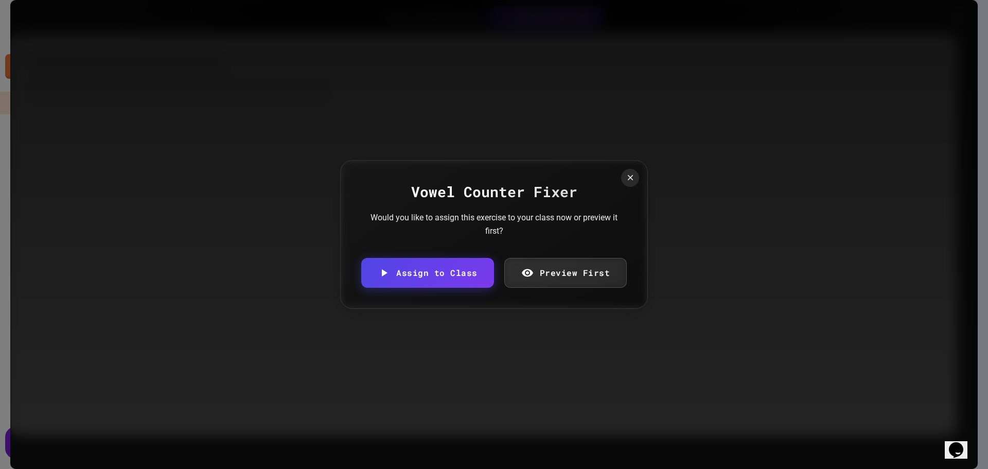
click at [550, 267] on link "Preview First" at bounding box center [565, 273] width 123 height 30
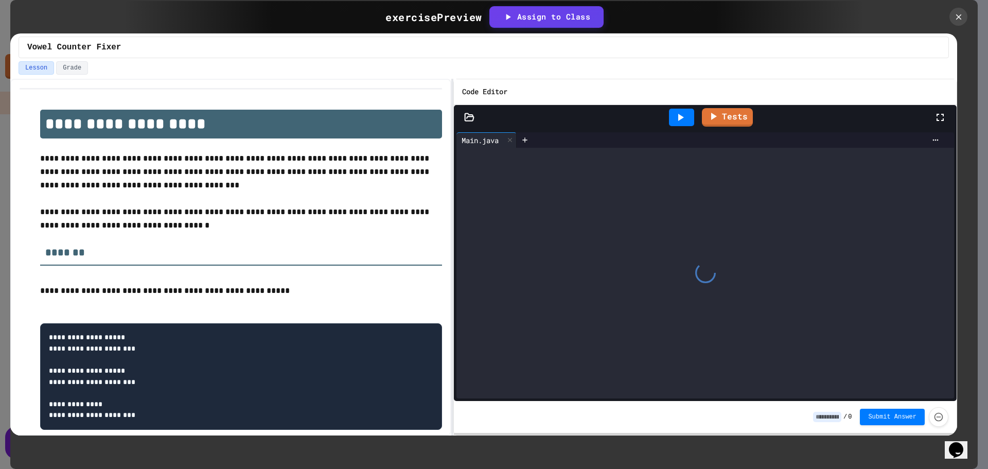
scroll to position [44, 0]
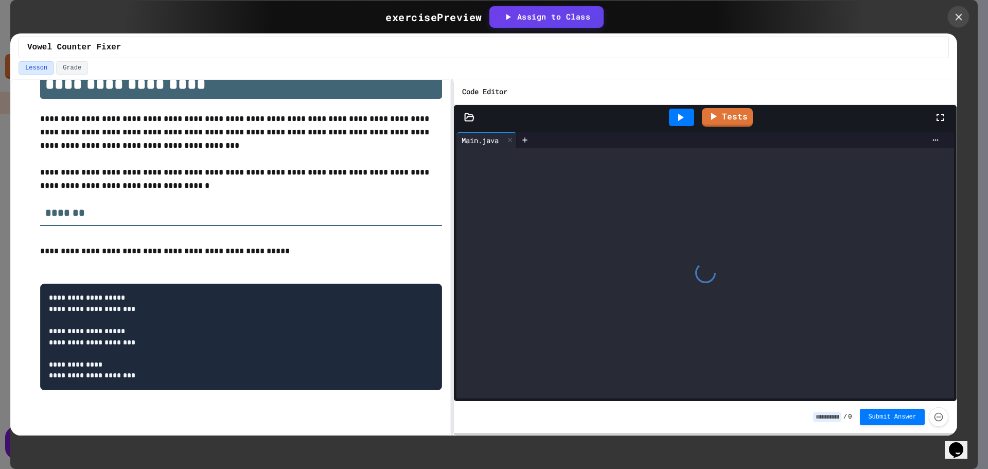
click at [958, 19] on icon at bounding box center [958, 16] width 11 height 11
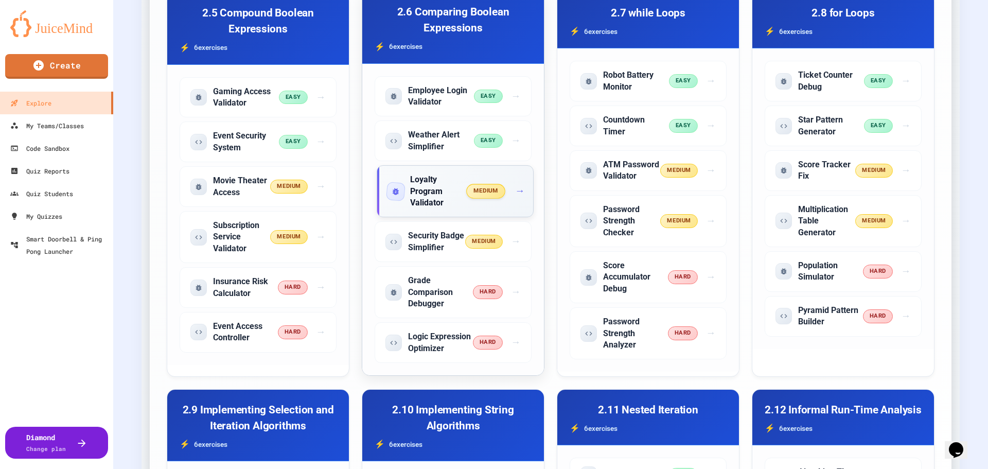
scroll to position [2418, 0]
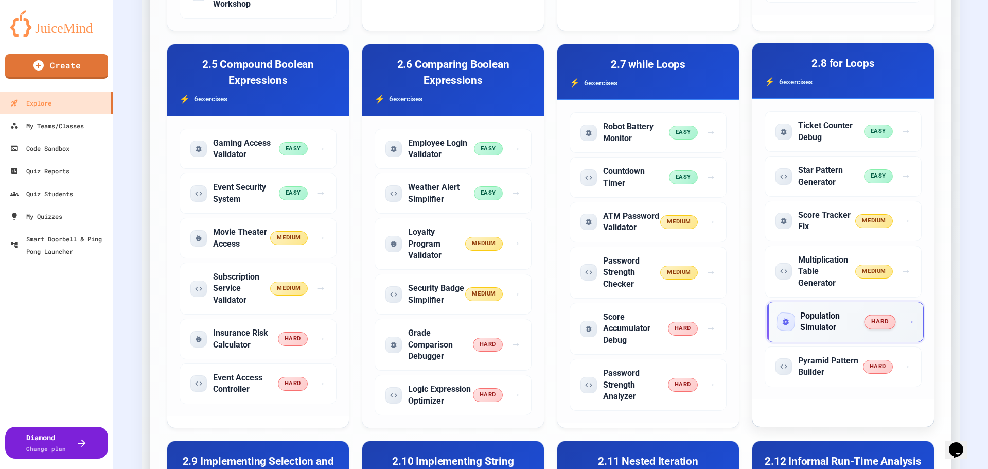
click at [826, 331] on h5 "Population Simulator" at bounding box center [832, 321] width 65 height 23
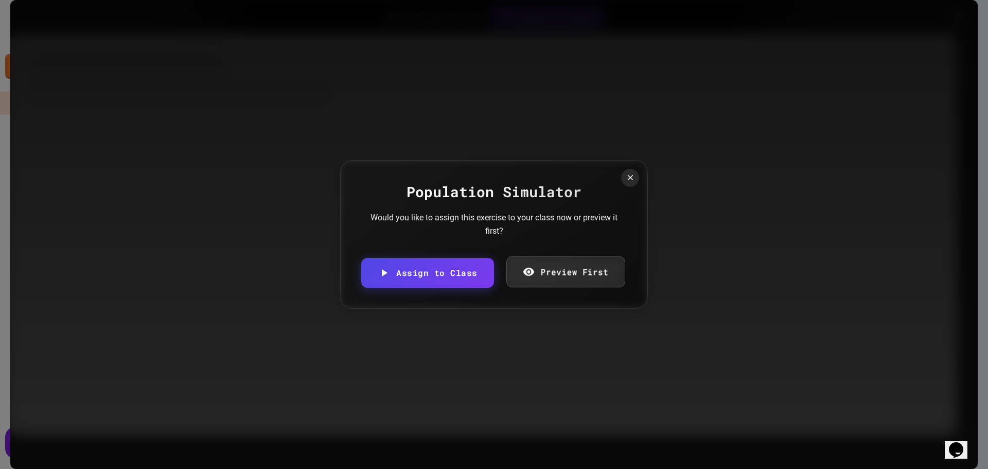
click at [580, 265] on link "Preview First" at bounding box center [565, 271] width 119 height 31
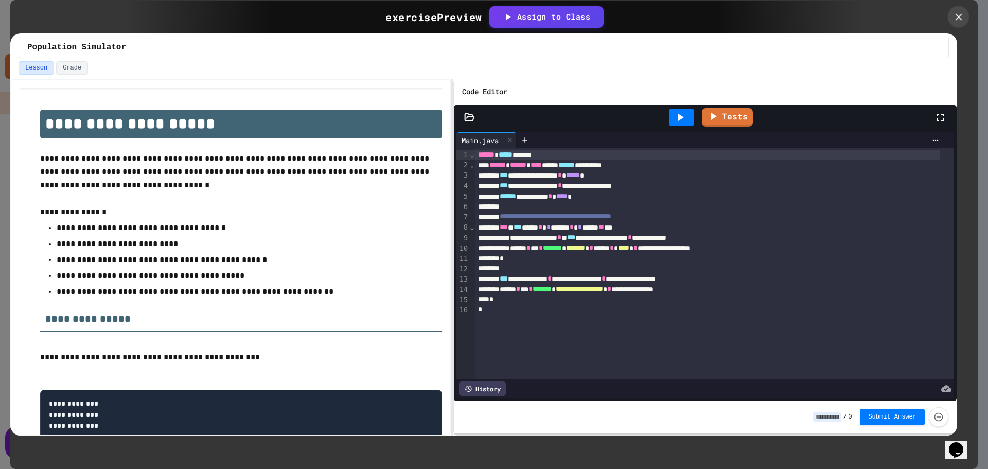
click at [960, 20] on icon at bounding box center [958, 16] width 11 height 11
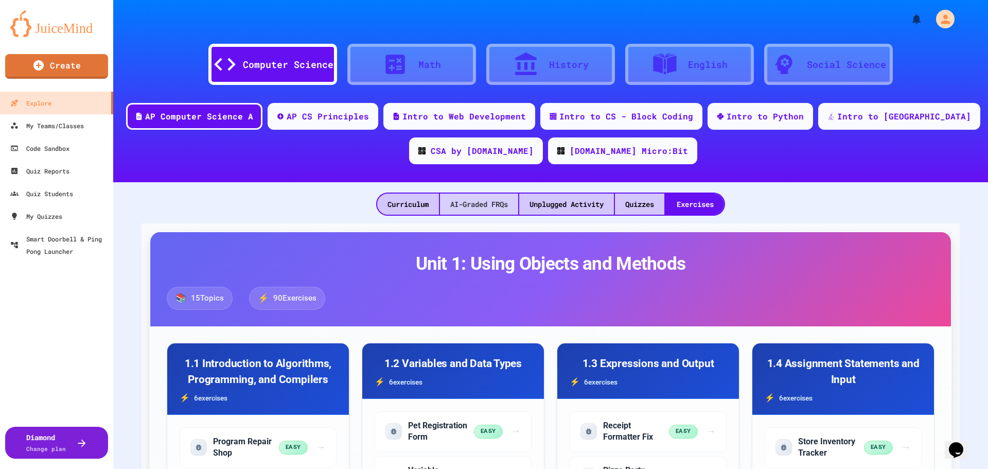
click at [473, 198] on div "AI-Graded FRQs" at bounding box center [479, 203] width 78 height 21
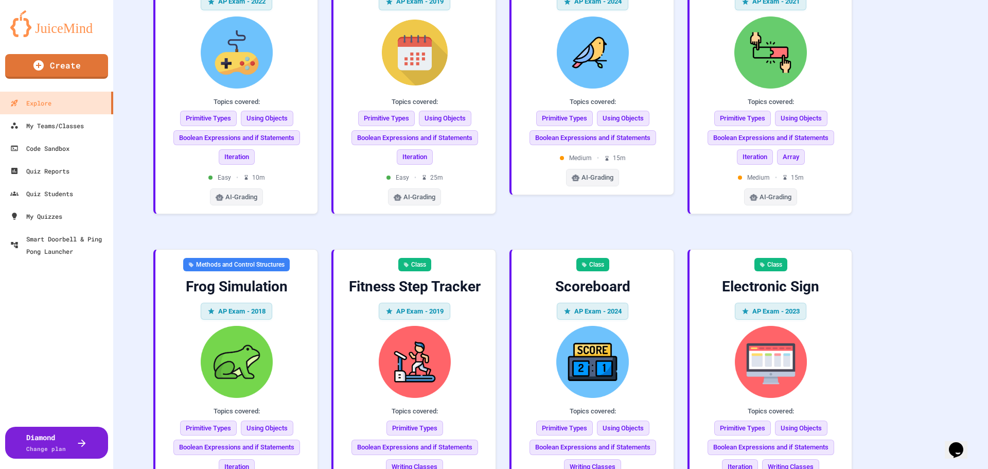
scroll to position [823, 0]
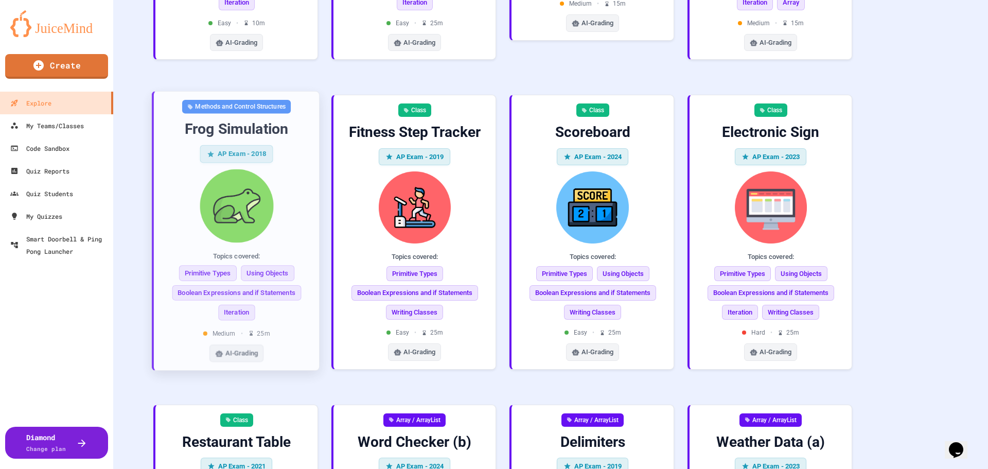
click at [288, 161] on div "Methods and Control Structures Frog Simulation AP Exam - 2018 Topics covered: P…" at bounding box center [236, 231] width 149 height 262
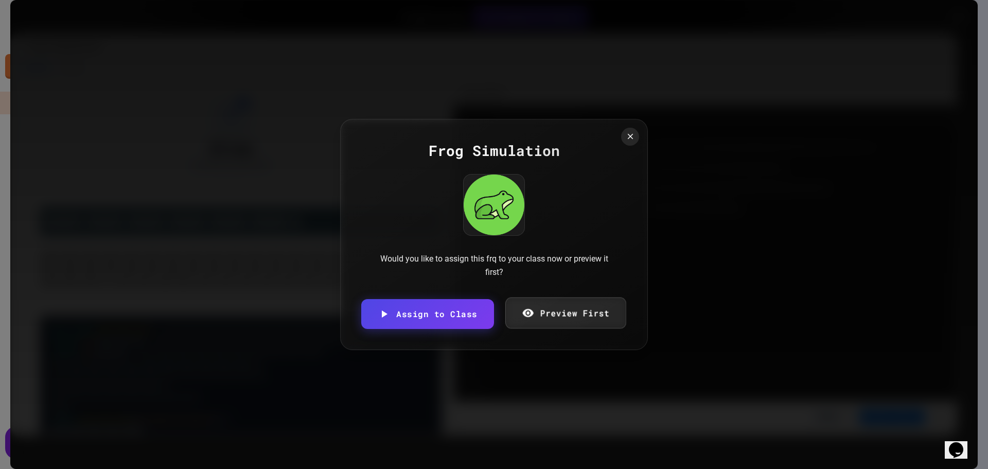
click at [571, 318] on link "Preview First" at bounding box center [565, 312] width 121 height 31
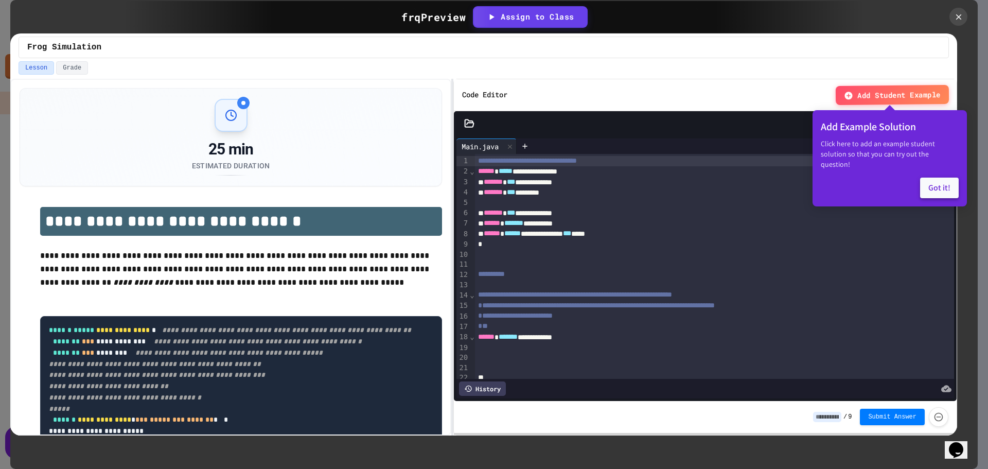
click at [940, 180] on button "Got it!" at bounding box center [939, 188] width 39 height 21
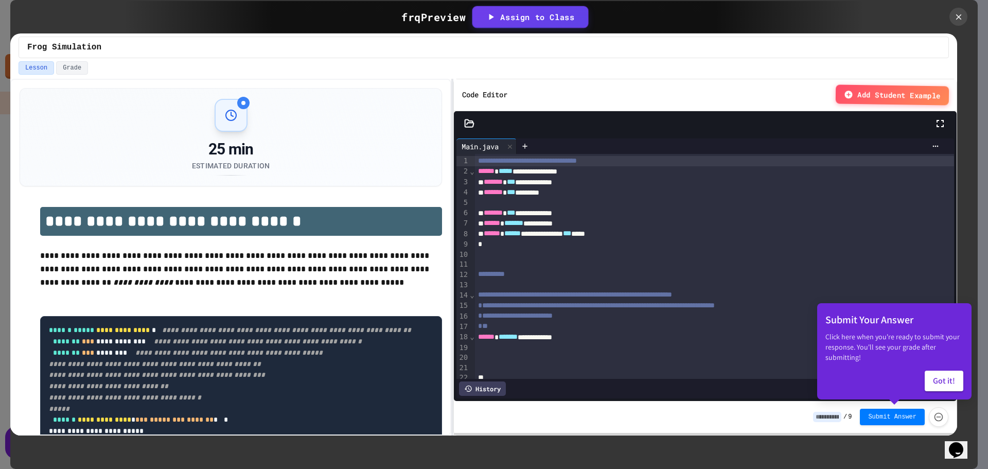
click at [532, 22] on div "Assign to Class" at bounding box center [530, 17] width 89 height 12
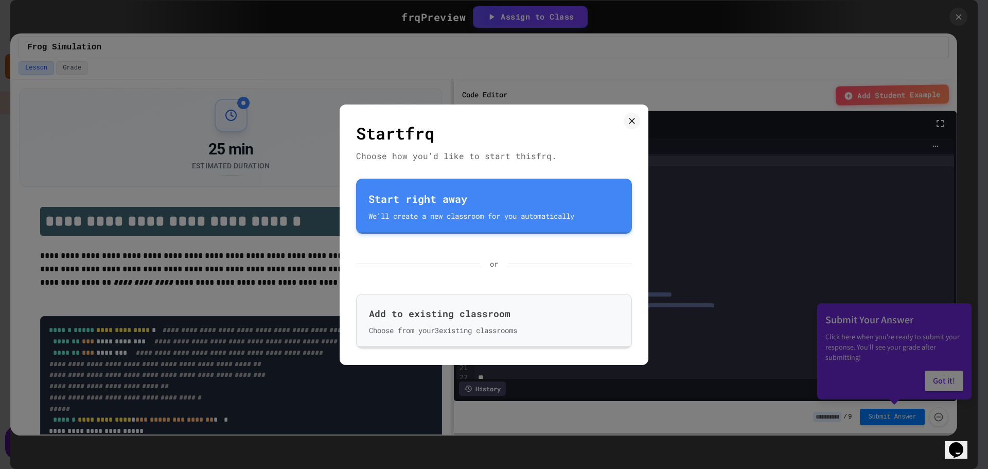
click at [474, 312] on div "Add to existing classroom" at bounding box center [494, 314] width 250 height 14
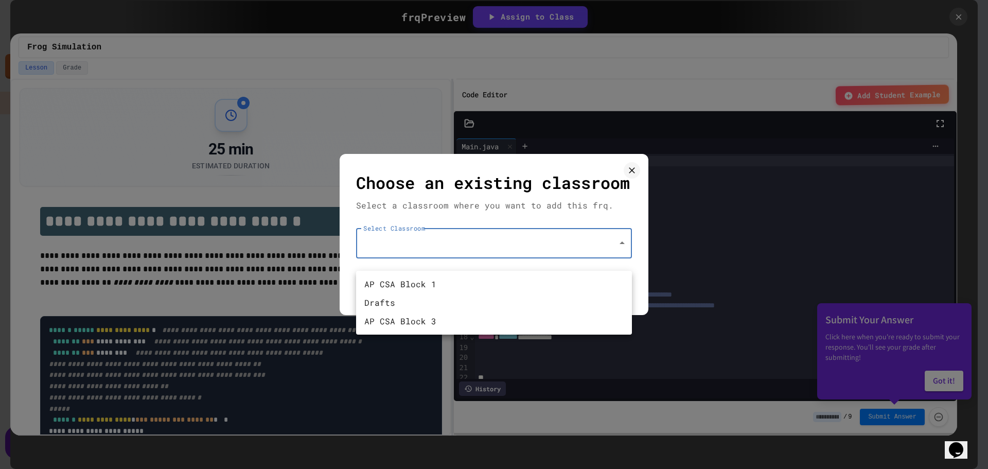
drag, startPoint x: 450, startPoint y: 248, endPoint x: 449, endPoint y: 261, distance: 12.9
click at [450, 248] on body "We are updating our servers at 9:30PM EST [DATE]. [PERSON_NAME] should continue…" at bounding box center [494, 234] width 988 height 469
click at [445, 283] on li "AP CSA Block 1" at bounding box center [494, 284] width 276 height 19
type input "**********"
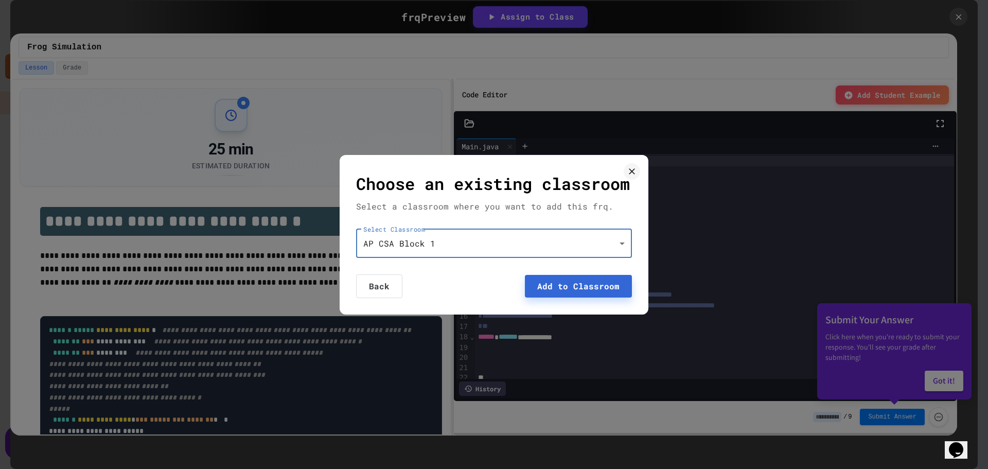
click at [578, 297] on button "Add to Classroom" at bounding box center [578, 286] width 107 height 23
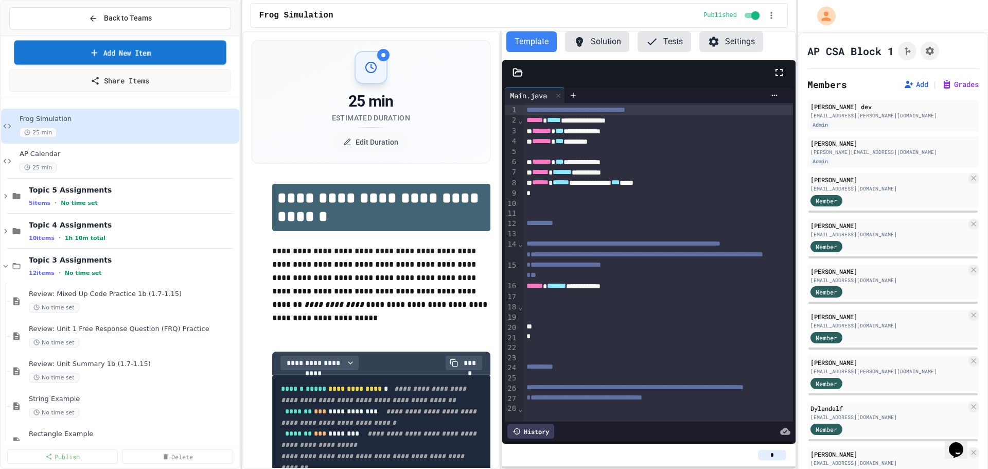
click at [139, 54] on link "Add New Item" at bounding box center [120, 52] width 212 height 24
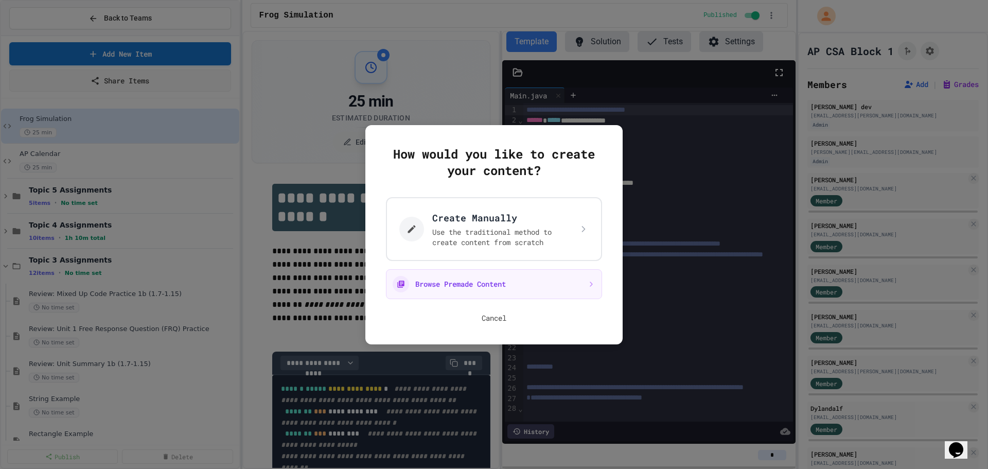
click at [494, 322] on button "Cancel" at bounding box center [494, 318] width 25 height 10
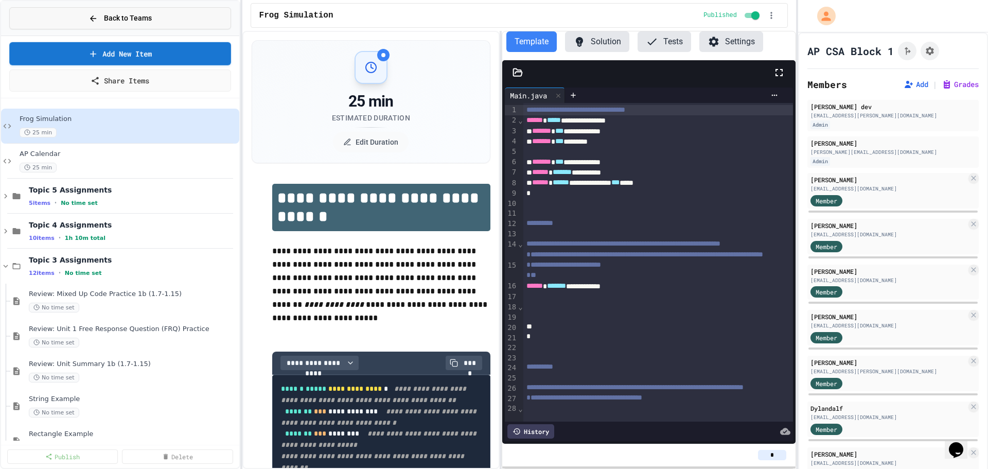
click at [112, 21] on span "Back to Teams" at bounding box center [128, 18] width 48 height 11
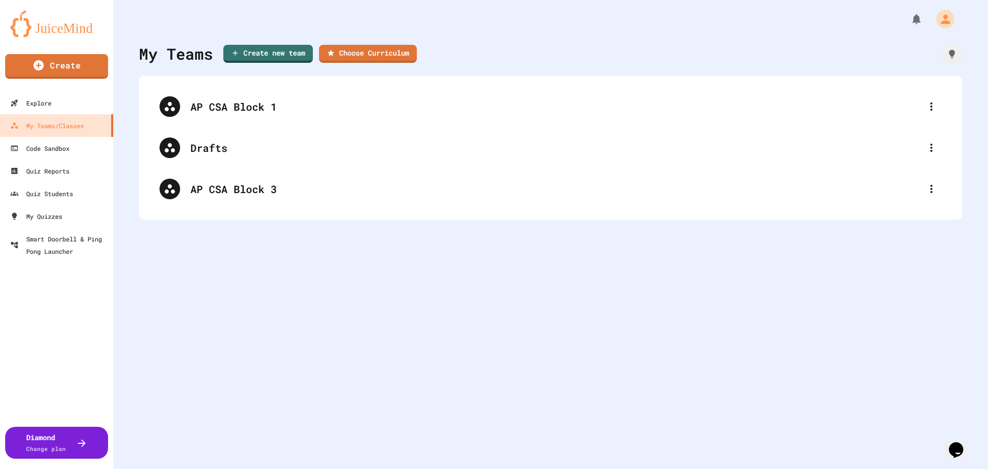
click at [46, 38] on link at bounding box center [56, 23] width 113 height 46
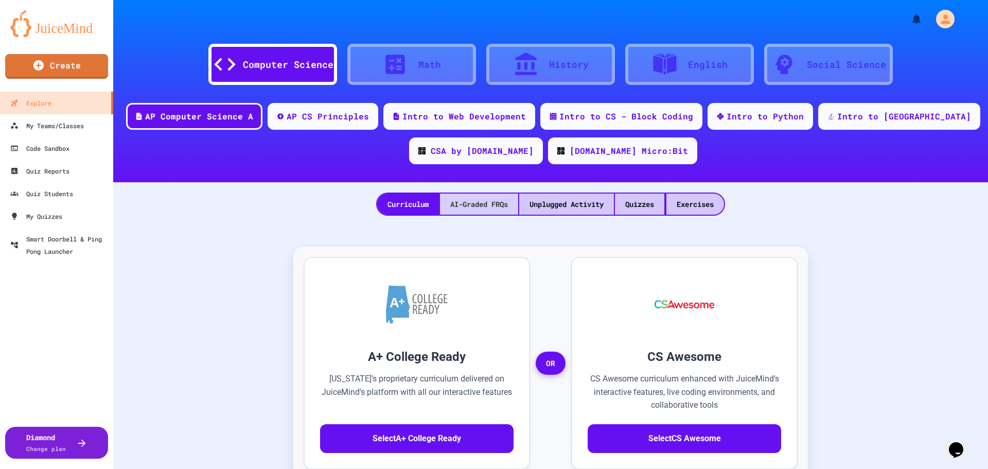
click at [486, 205] on div "AI-Graded FRQs" at bounding box center [479, 203] width 78 height 21
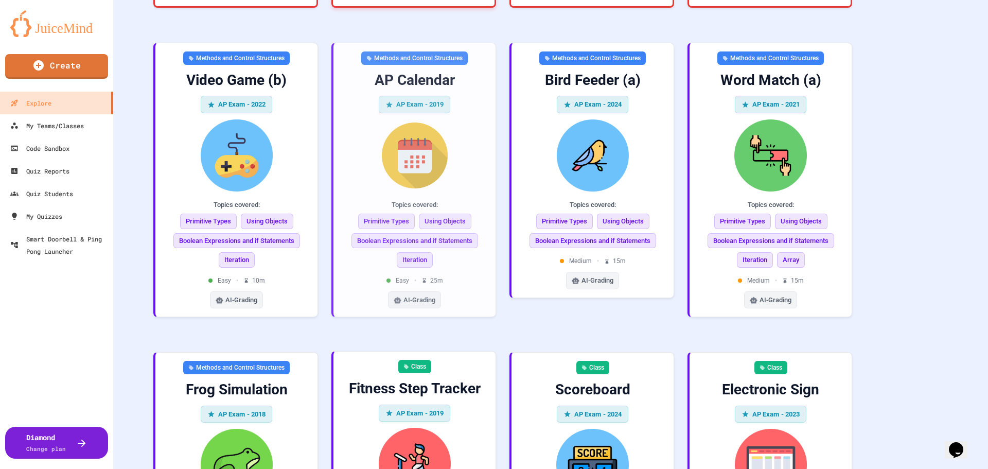
scroll to position [823, 0]
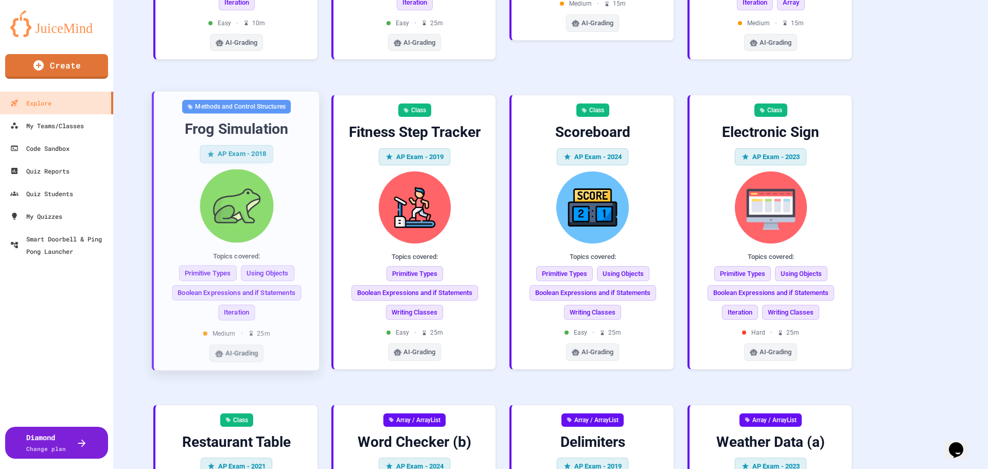
click at [298, 163] on div "Methods and Control Structures Frog Simulation AP Exam - 2018 Topics covered: P…" at bounding box center [236, 231] width 149 height 262
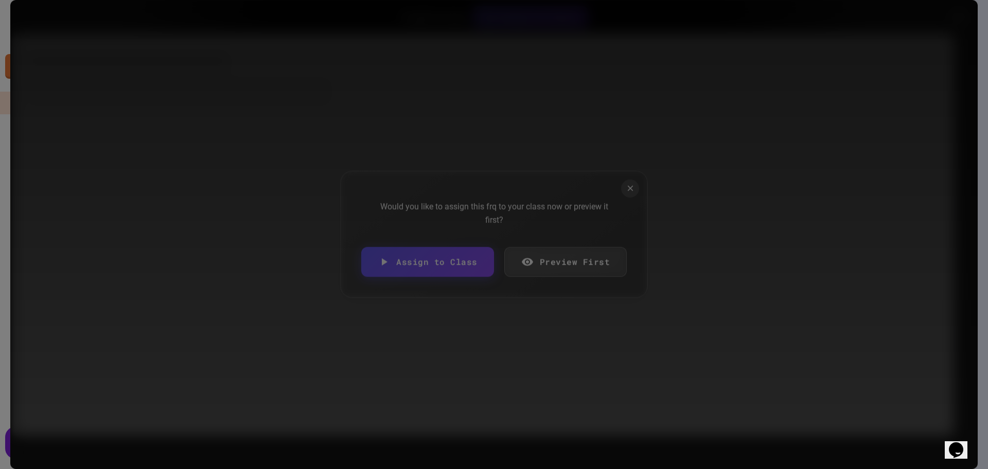
click at [398, 262] on link "Assign to Class" at bounding box center [427, 262] width 133 height 30
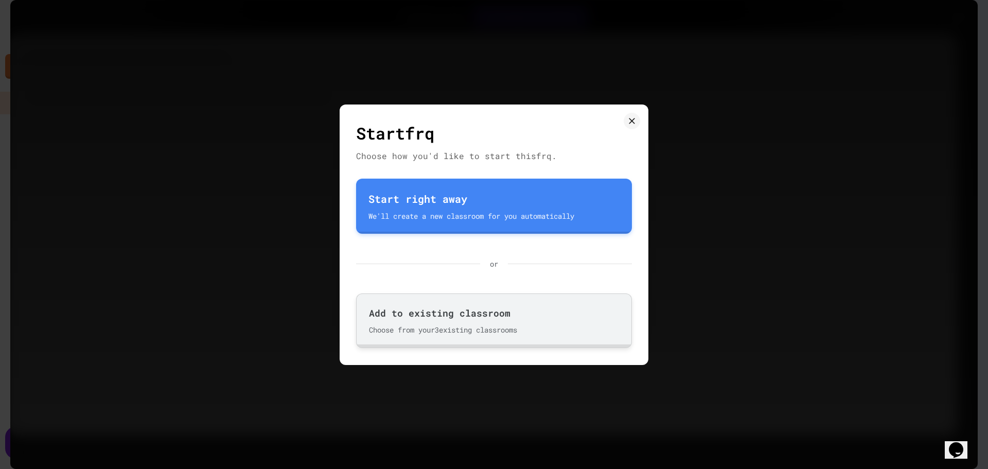
click at [442, 316] on div "Add to existing classroom" at bounding box center [494, 313] width 250 height 14
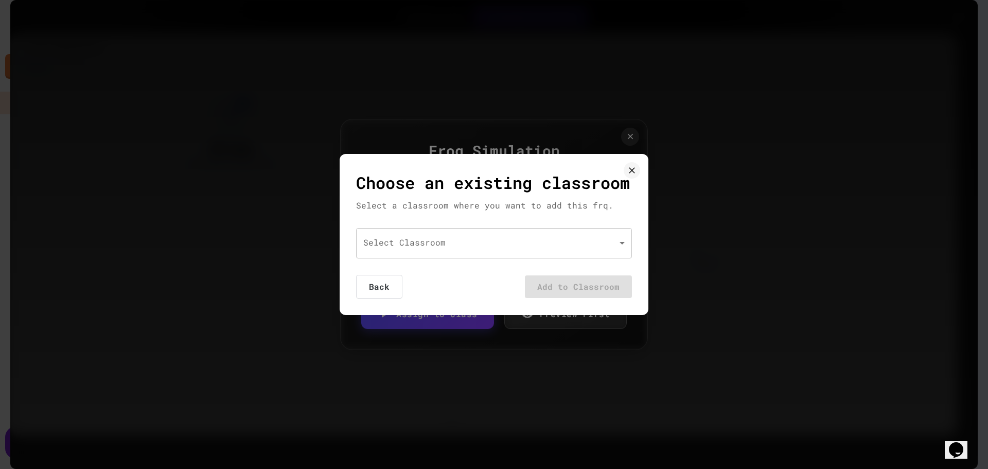
click at [445, 255] on body "We are updating our servers at 9:30PM EST [DATE]. [PERSON_NAME] should continue…" at bounding box center [494, 234] width 988 height 469
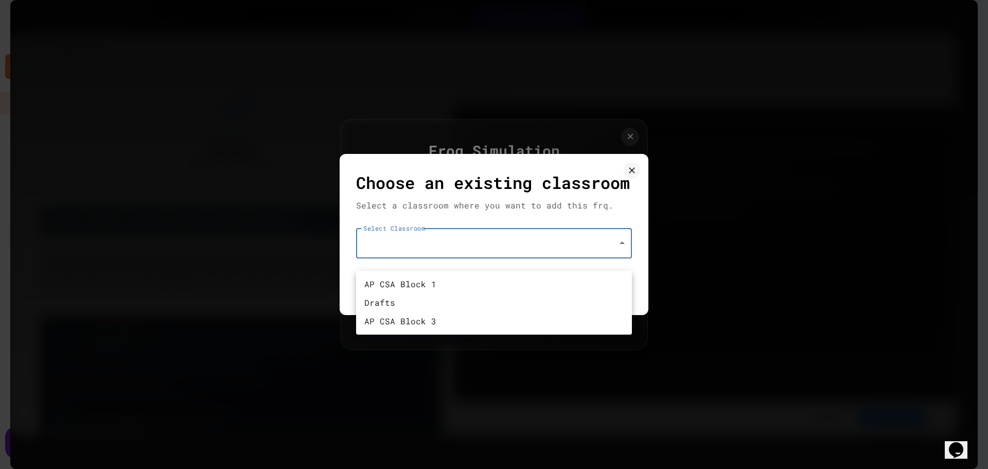
click at [457, 315] on li "AP CSA Block 3" at bounding box center [494, 321] width 276 height 19
type input "**********"
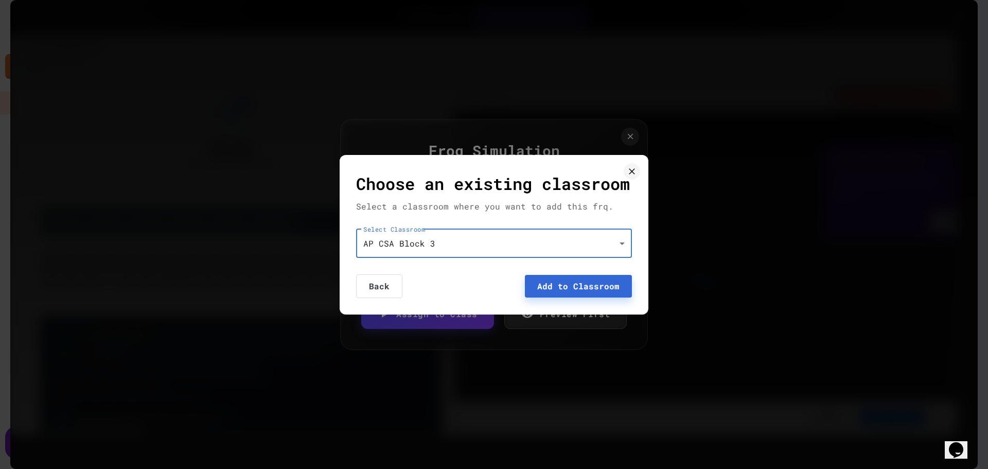
click at [577, 297] on button "Add to Classroom" at bounding box center [578, 286] width 107 height 23
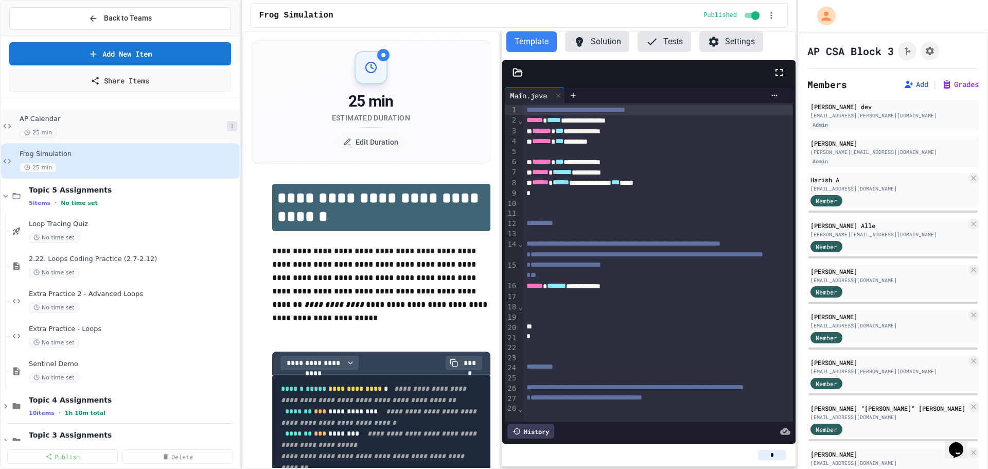
click at [229, 127] on icon at bounding box center [232, 126] width 6 height 6
click at [209, 149] on button "Rename" at bounding box center [203, 145] width 79 height 19
click at [24, 121] on input "**********" at bounding box center [121, 122] width 209 height 14
click at [21, 120] on input "**********" at bounding box center [121, 122] width 209 height 14
type input "**********"
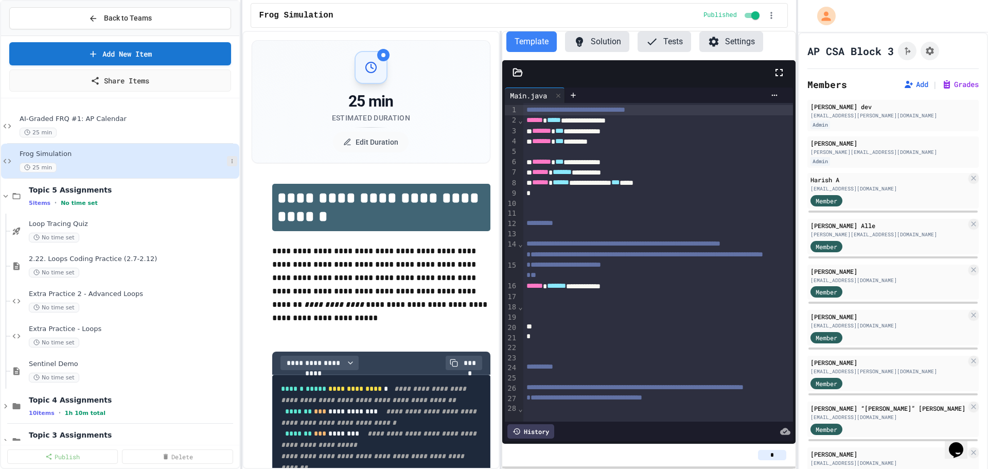
click at [229, 160] on icon at bounding box center [232, 161] width 6 height 6
click at [211, 177] on button "Rename" at bounding box center [203, 180] width 79 height 19
type input "**********"
click at [229, 163] on icon at bounding box center [232, 161] width 6 height 6
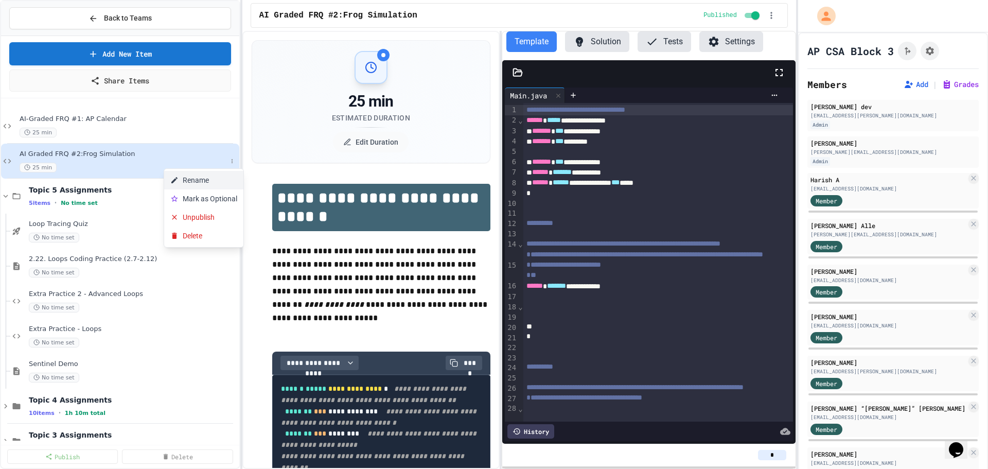
click at [220, 178] on button "Rename" at bounding box center [203, 180] width 79 height 19
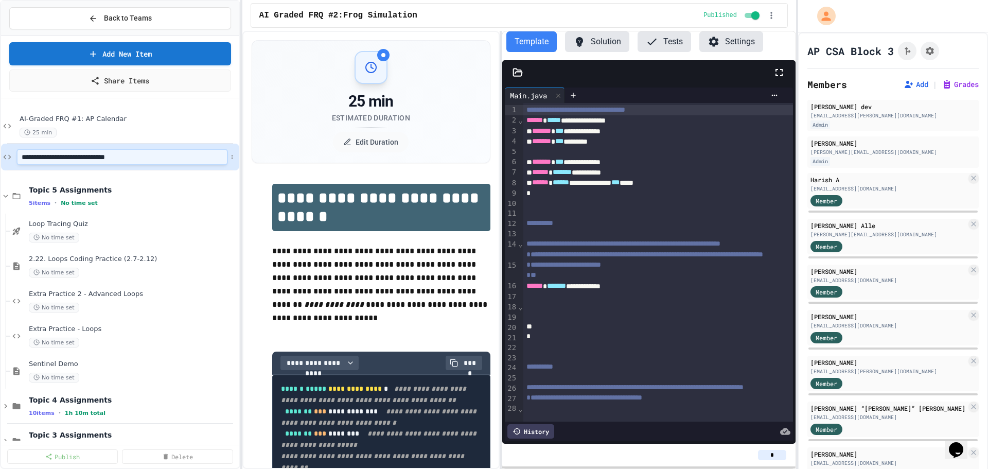
click at [97, 156] on input "**********" at bounding box center [121, 157] width 209 height 14
type input "**********"
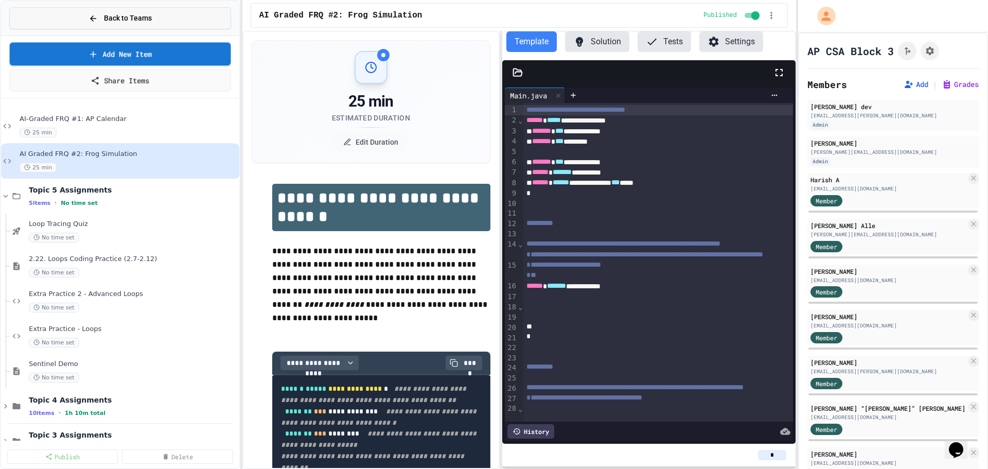
click at [132, 13] on span "Back to Teams" at bounding box center [128, 18] width 48 height 11
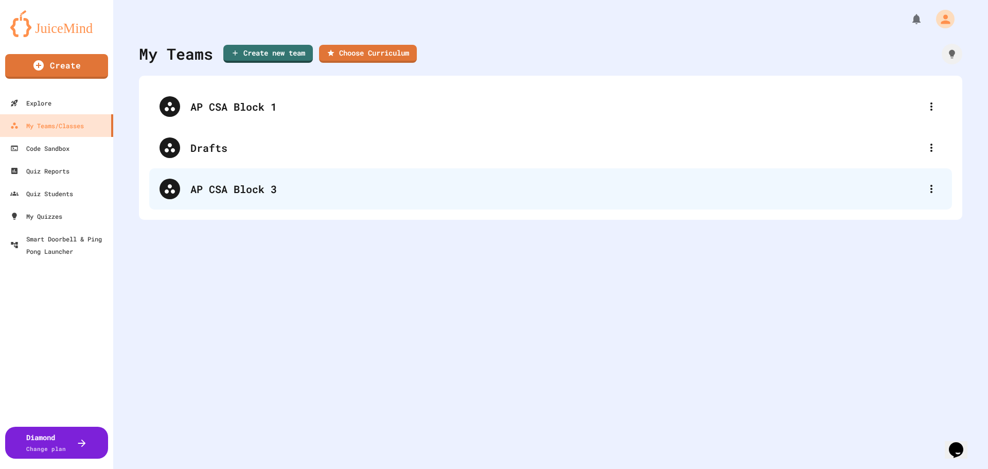
click at [252, 208] on div "AP CSA Block 3" at bounding box center [550, 188] width 803 height 41
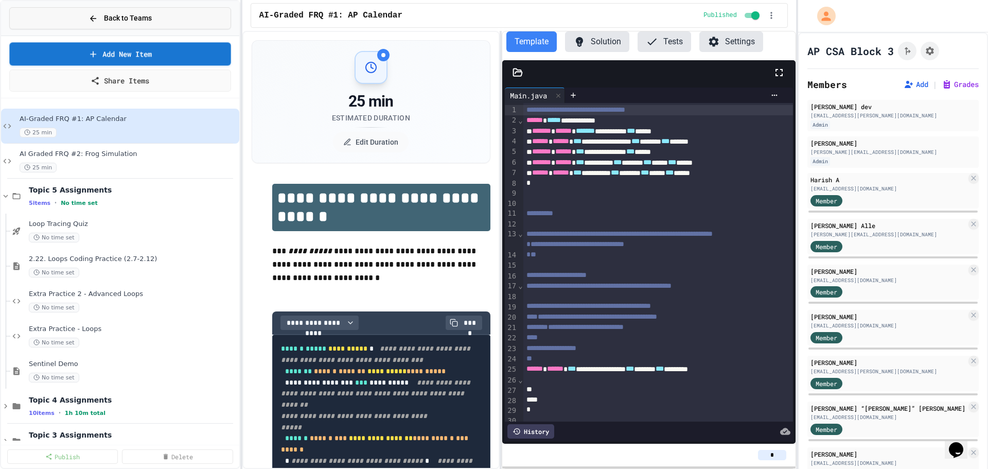
click at [124, 24] on button "Back to Teams" at bounding box center [120, 18] width 222 height 22
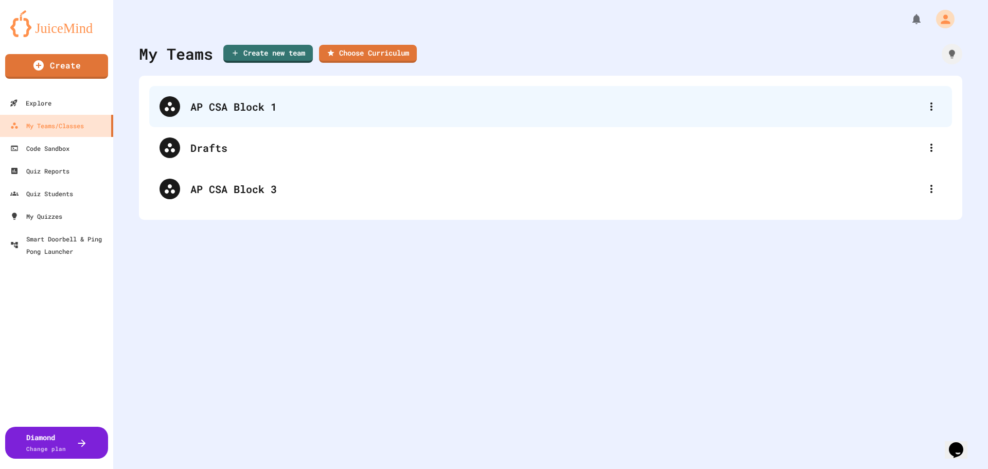
click at [216, 104] on div "AP CSA Block 1" at bounding box center [555, 106] width 731 height 15
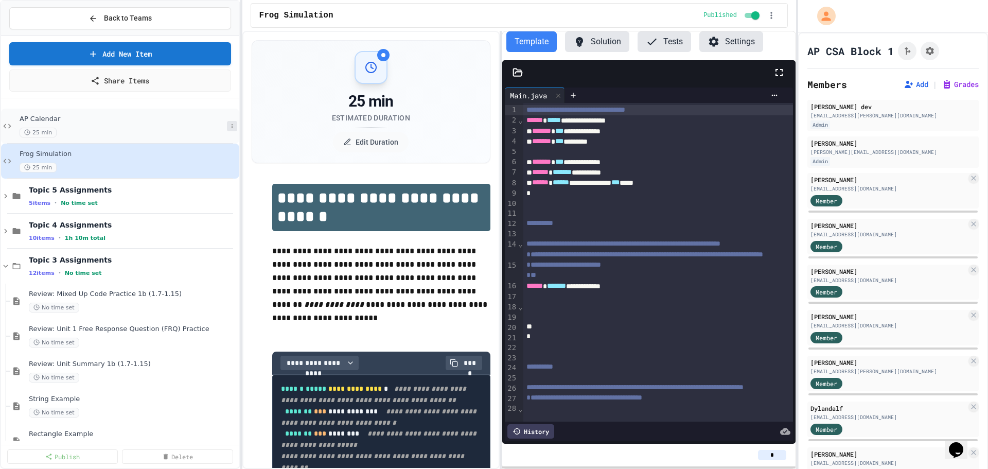
click at [229, 125] on icon at bounding box center [232, 126] width 6 height 6
click at [210, 141] on button "Rename" at bounding box center [203, 145] width 79 height 19
click at [28, 125] on input "**********" at bounding box center [121, 122] width 209 height 14
click at [22, 123] on input "**********" at bounding box center [121, 122] width 209 height 14
type input "**********"
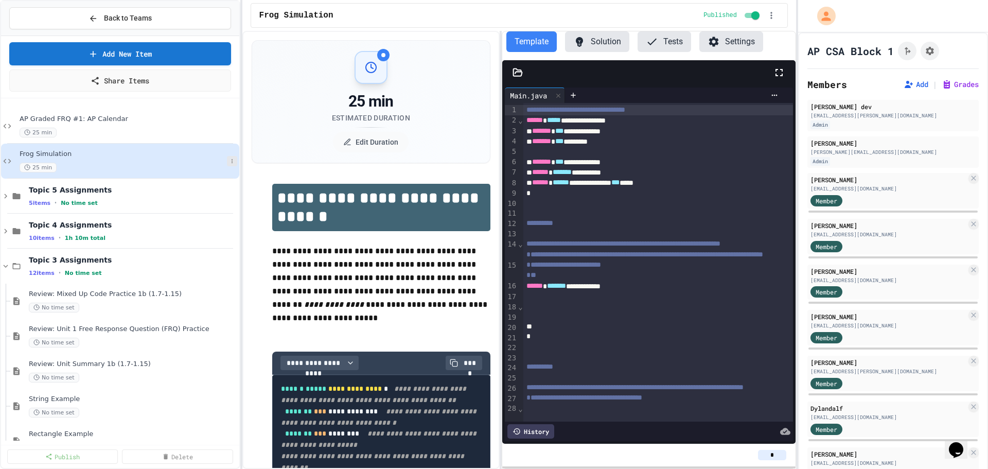
click at [229, 158] on icon at bounding box center [232, 161] width 6 height 6
click at [205, 179] on button "Rename" at bounding box center [203, 180] width 79 height 19
click at [20, 156] on input "**********" at bounding box center [121, 157] width 209 height 14
type input "**********"
click at [229, 129] on icon at bounding box center [232, 126] width 6 height 6
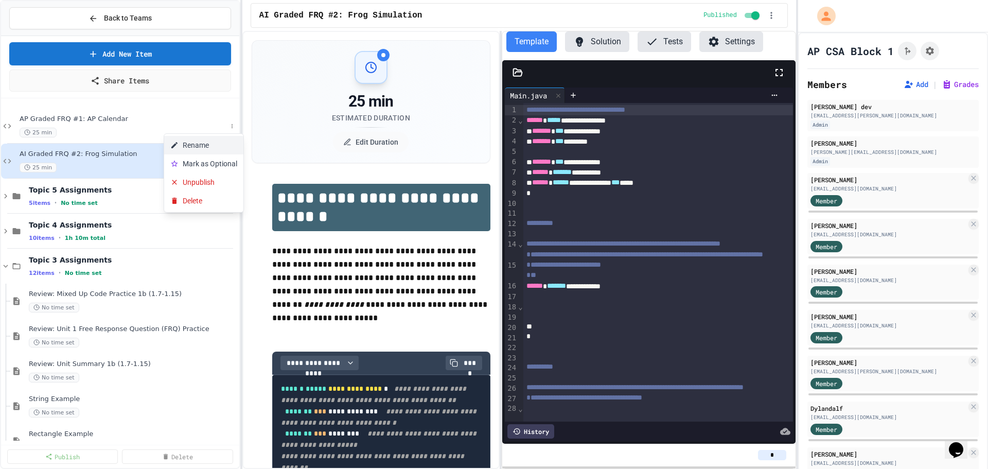
click at [215, 144] on button "Rename" at bounding box center [203, 145] width 79 height 19
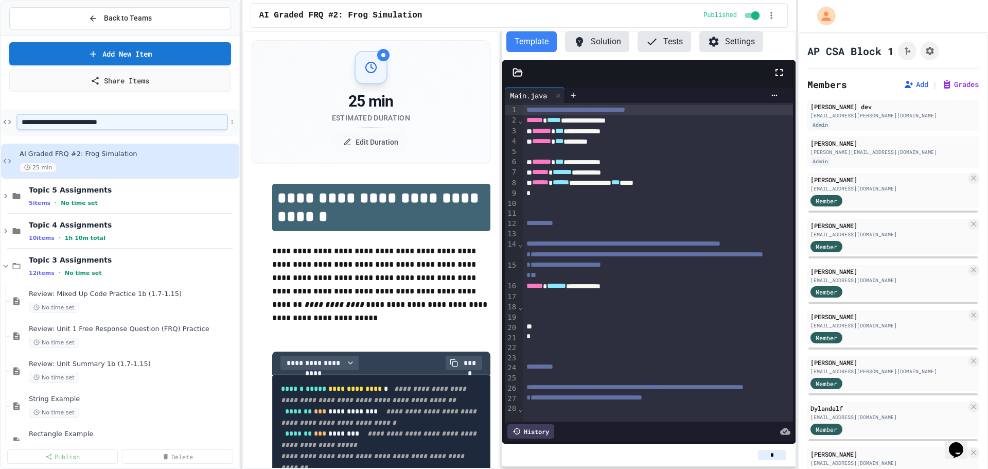
click at [34, 123] on input "**********" at bounding box center [121, 122] width 209 height 14
click at [29, 124] on input "**********" at bounding box center [121, 122] width 209 height 14
type input "**********"
